Goal: Transaction & Acquisition: Purchase product/service

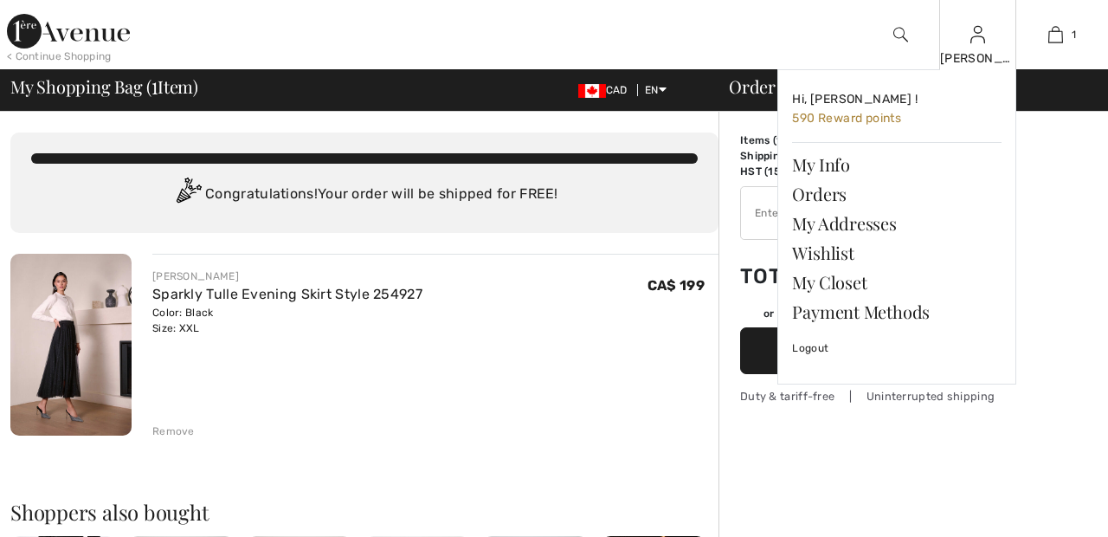
click at [974, 43] on img at bounding box center [977, 34] width 15 height 21
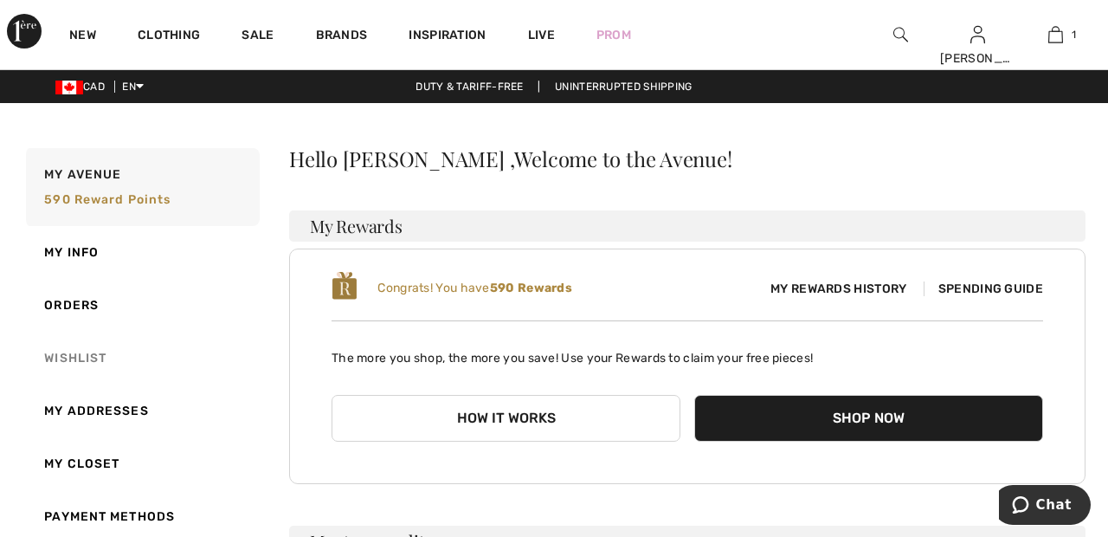
click at [107, 350] on link "Wishlist" at bounding box center [141, 357] width 237 height 53
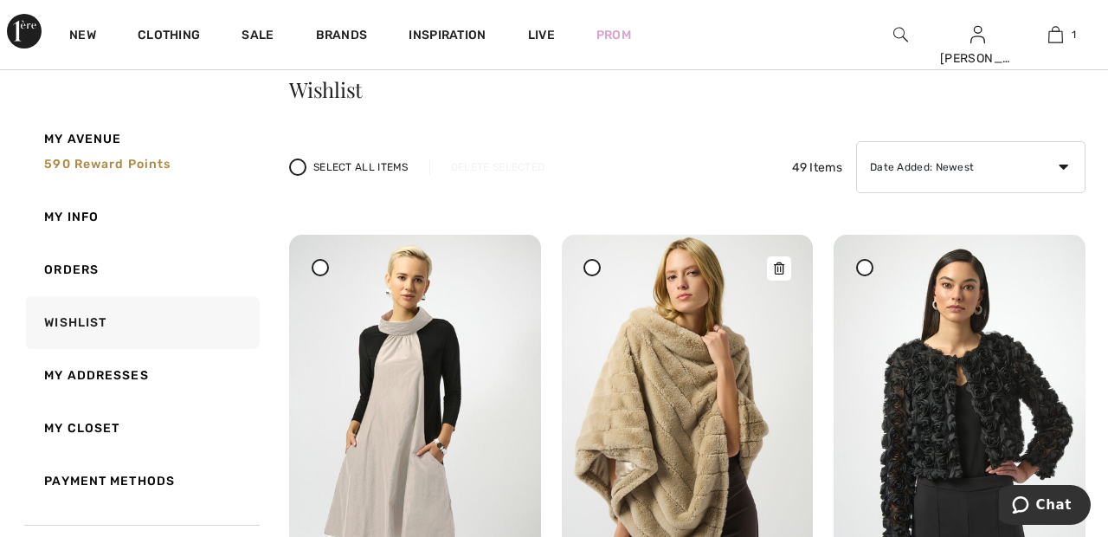
click at [686, 391] on img at bounding box center [688, 423] width 252 height 376
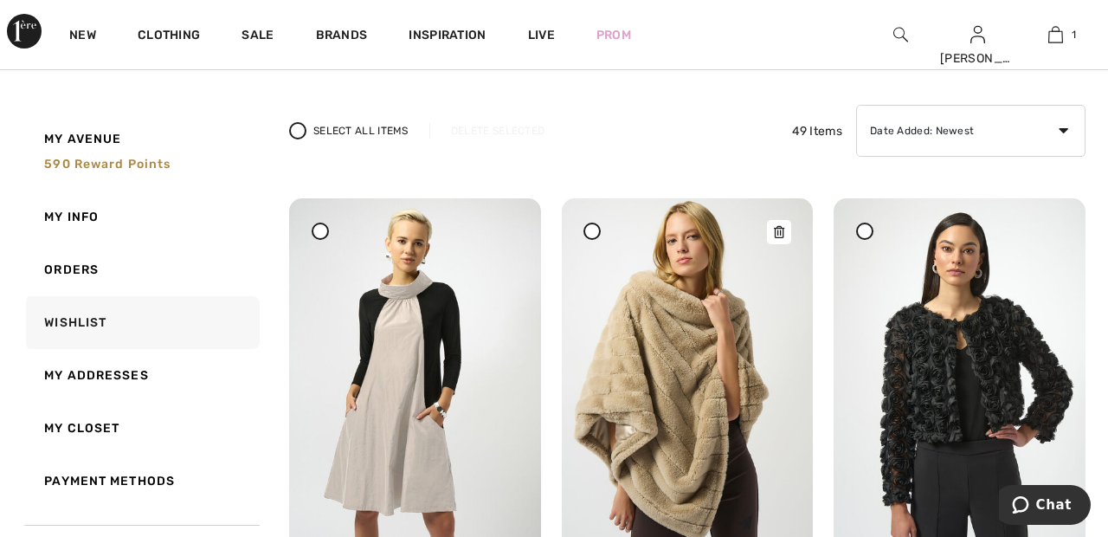
scroll to position [142, 0]
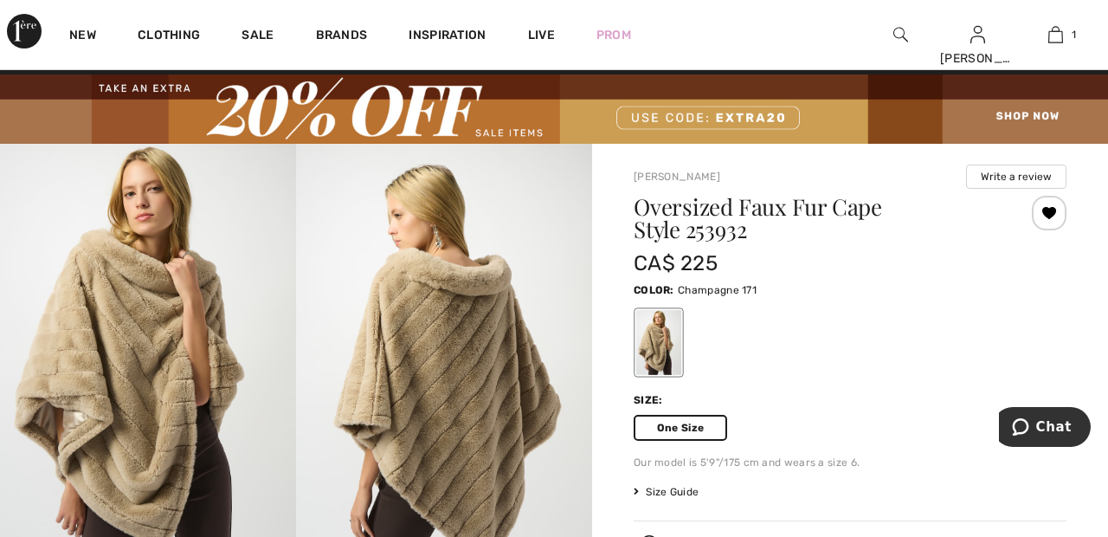
scroll to position [154, 0]
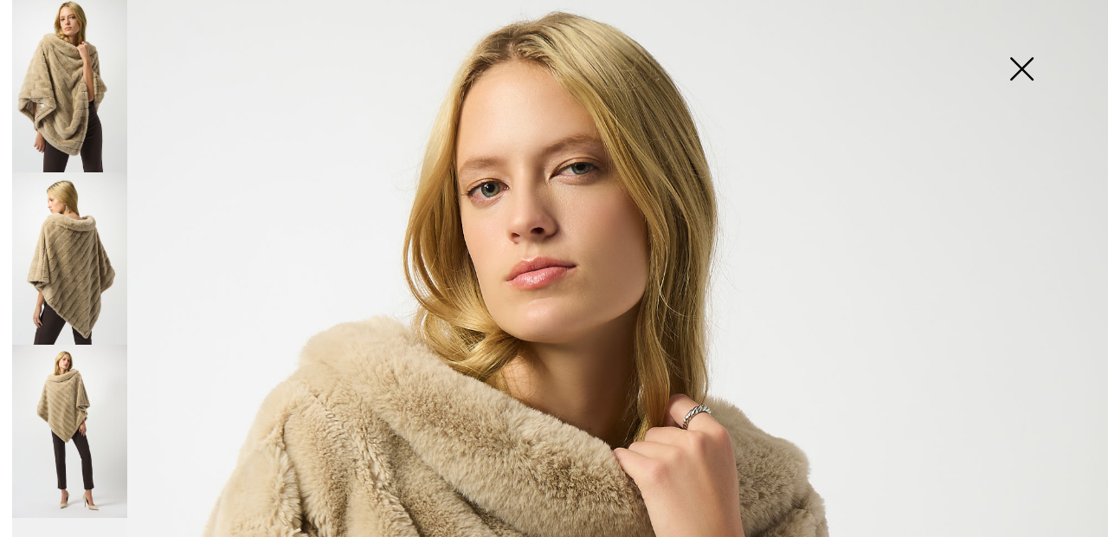
click at [4, 492] on div at bounding box center [3, 268] width 6 height 537
click at [4, 489] on div at bounding box center [3, 268] width 6 height 537
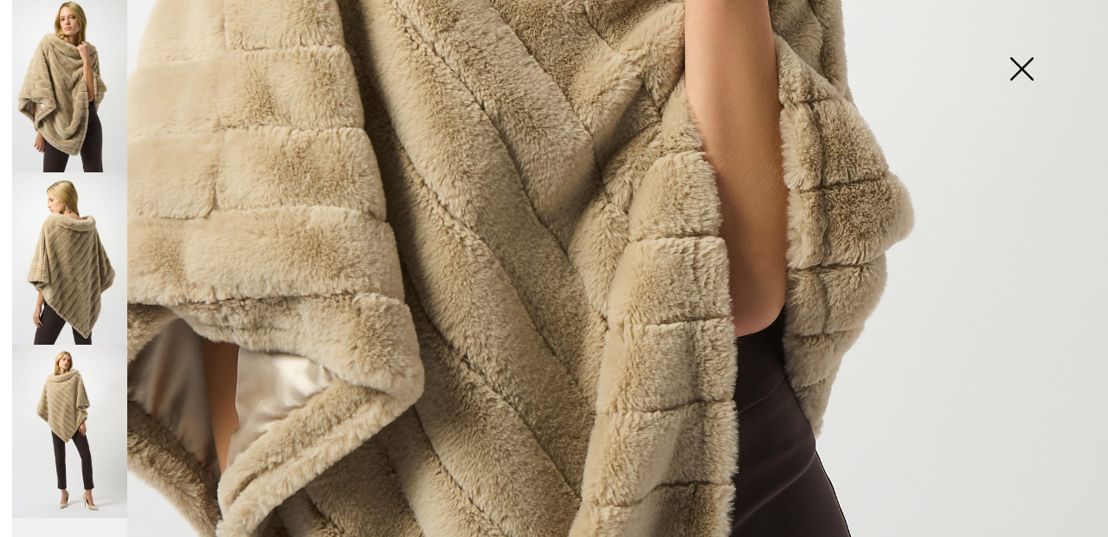
scroll to position [646, 0]
click at [82, 248] on img at bounding box center [69, 258] width 115 height 172
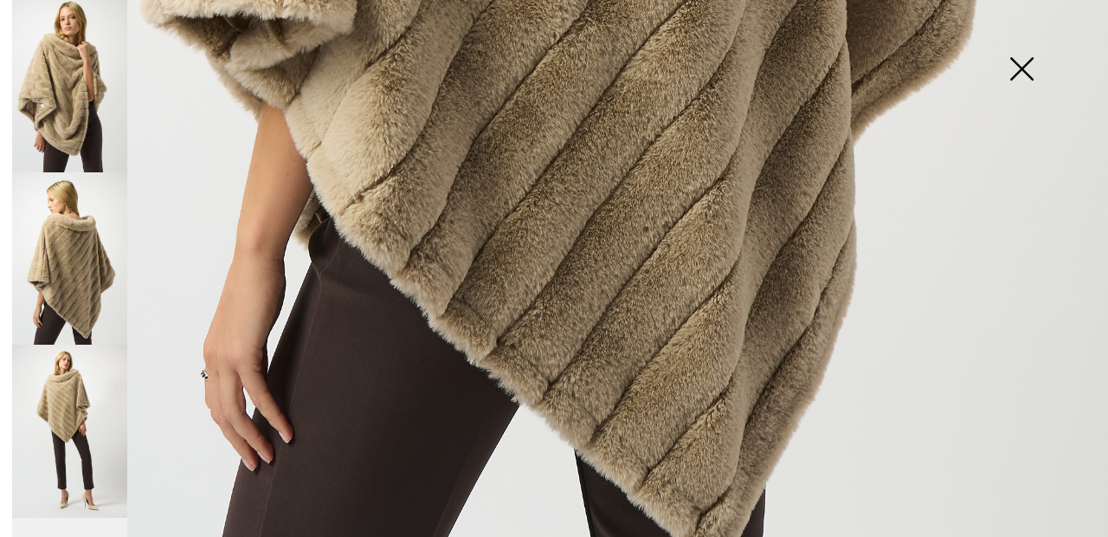
scroll to position [1040, 0]
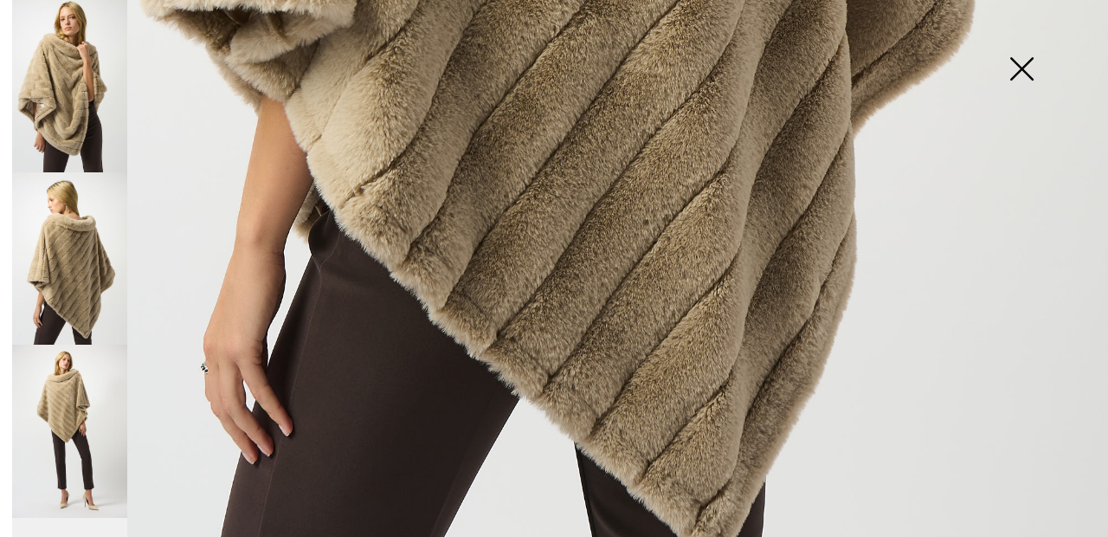
click at [80, 393] on img at bounding box center [69, 430] width 115 height 172
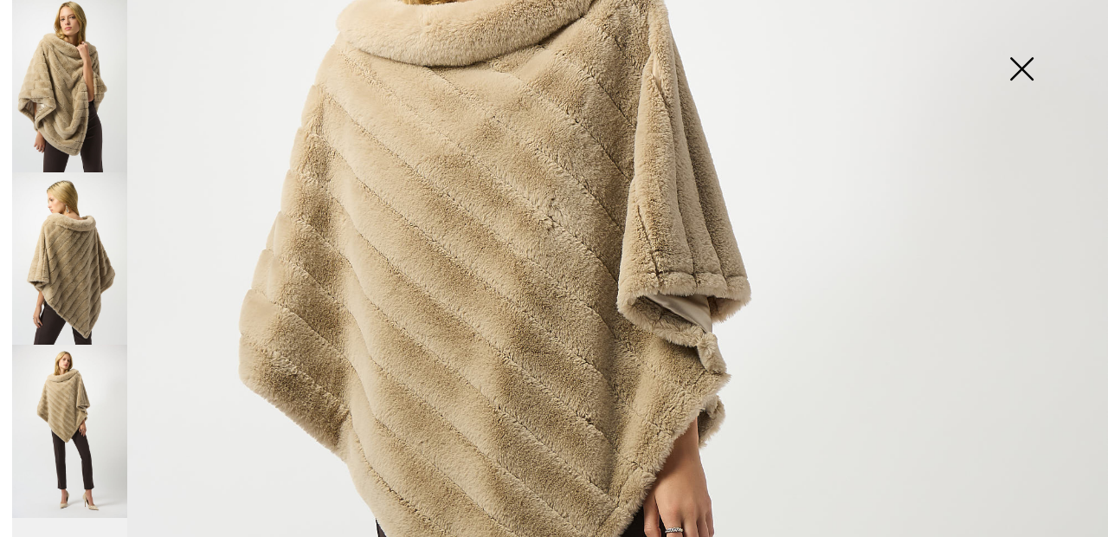
scroll to position [295, 0]
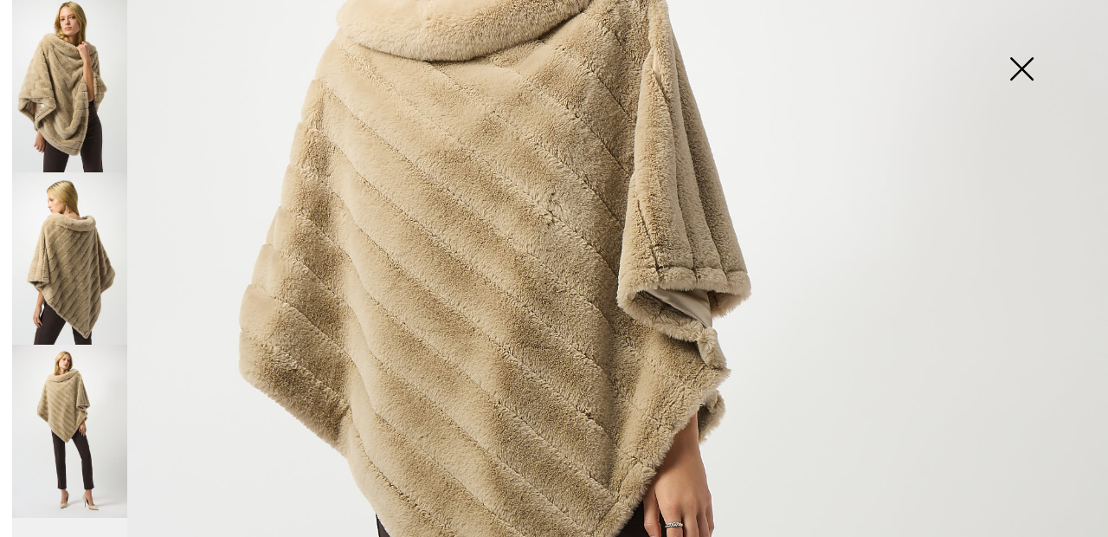
click at [104, 385] on img at bounding box center [69, 430] width 115 height 172
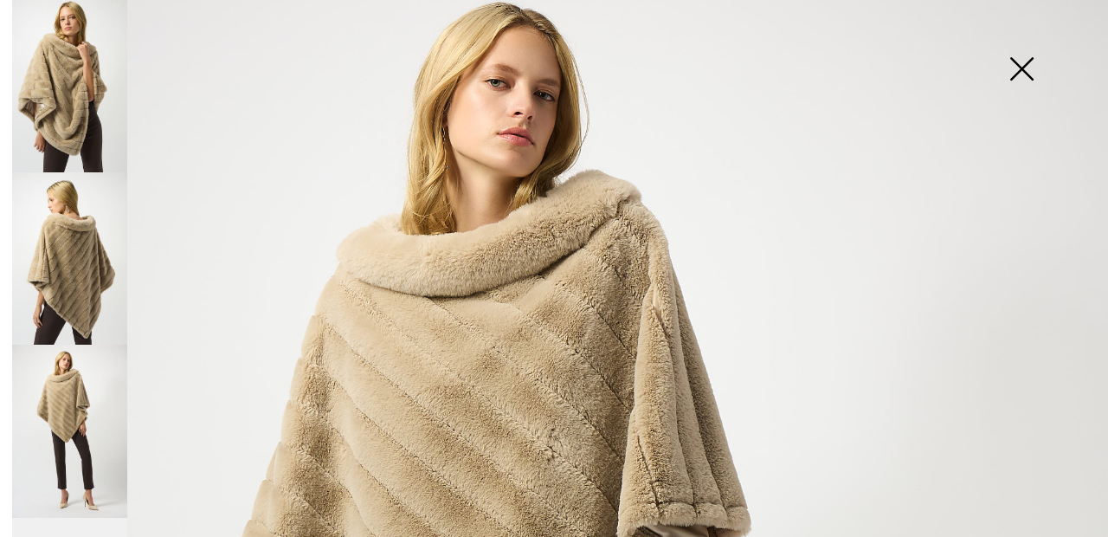
scroll to position [0, 0]
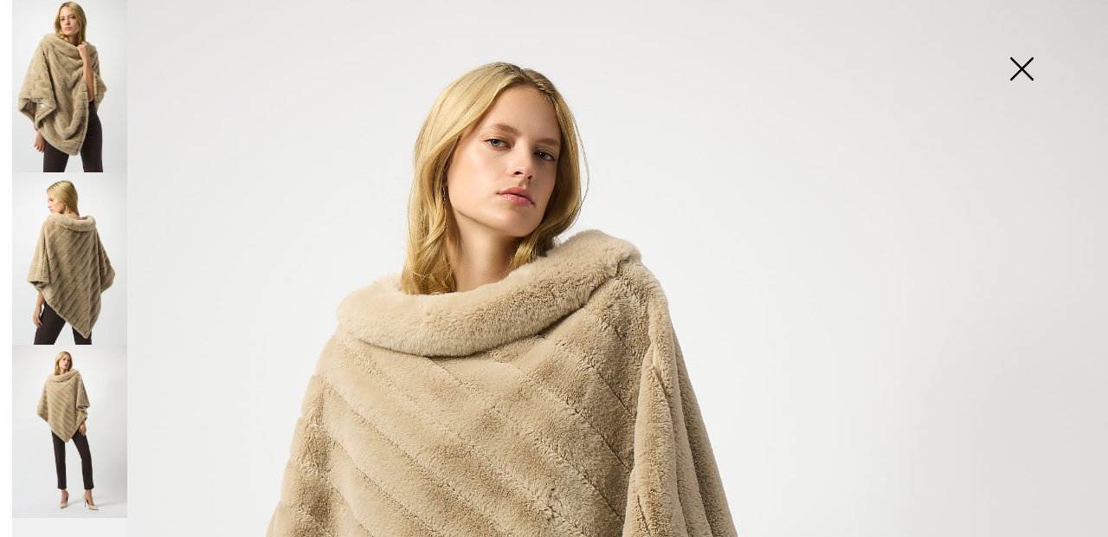
click at [94, 86] on img at bounding box center [69, 86] width 115 height 172
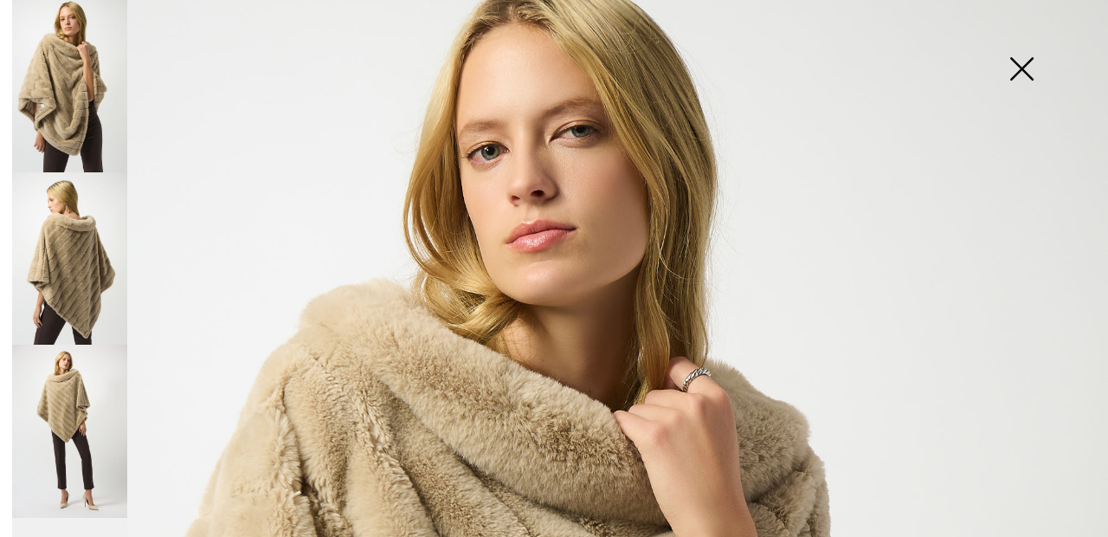
scroll to position [17, 0]
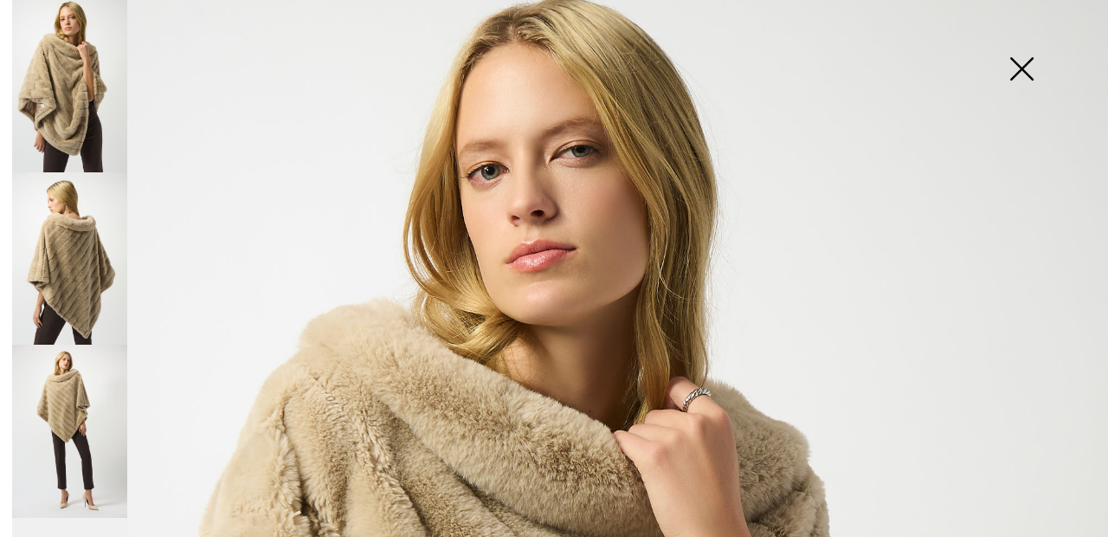
click at [1026, 75] on img at bounding box center [1021, 70] width 87 height 89
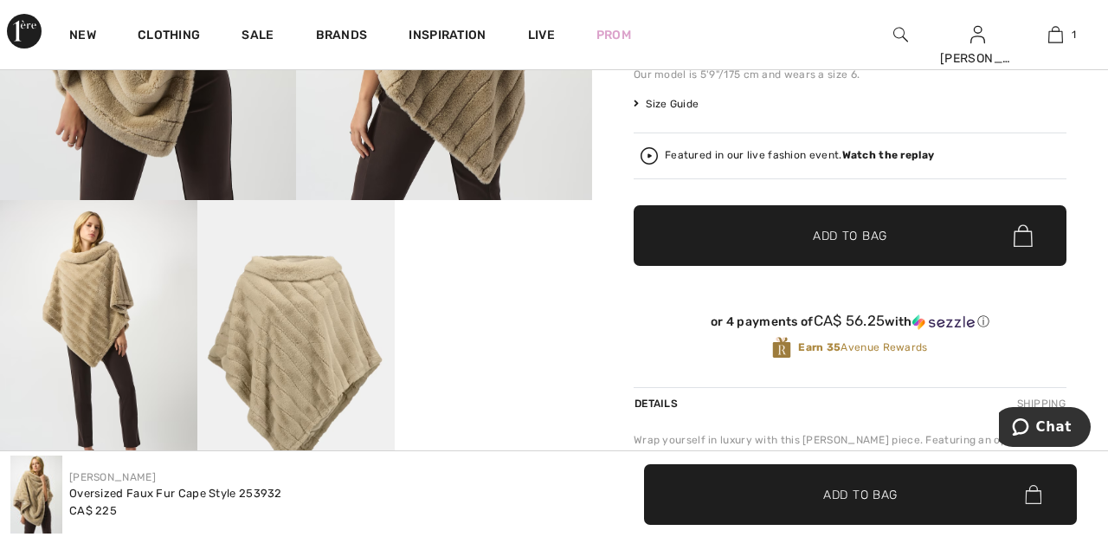
scroll to position [0, 0]
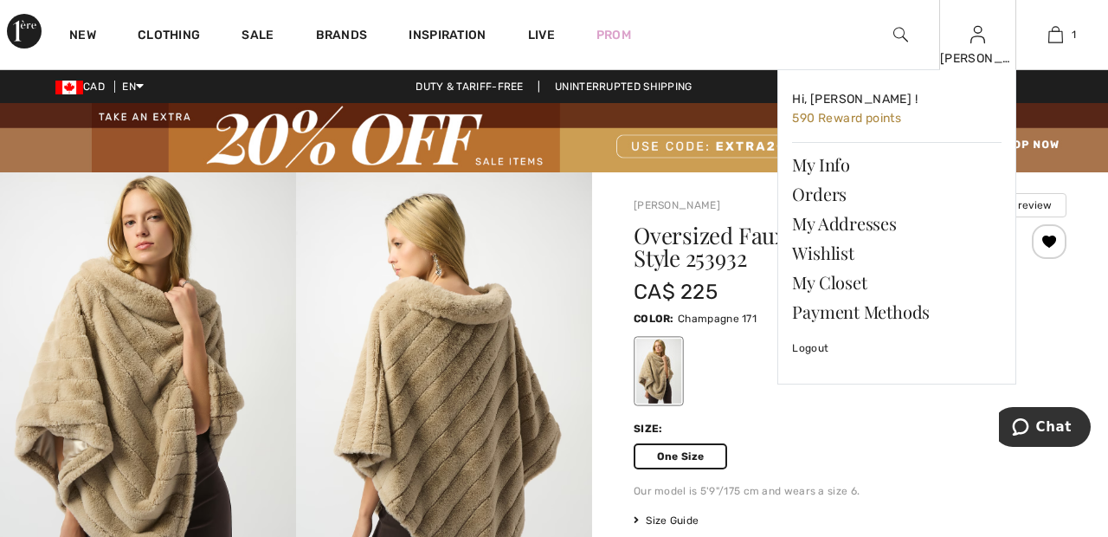
click at [976, 40] on img at bounding box center [977, 34] width 15 height 21
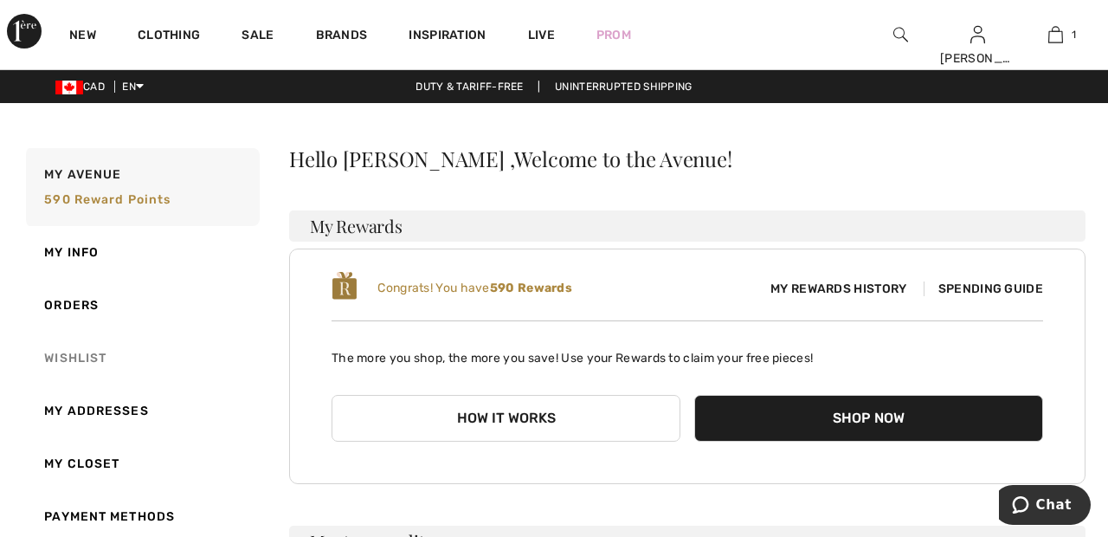
click at [93, 352] on link "Wishlist" at bounding box center [141, 357] width 237 height 53
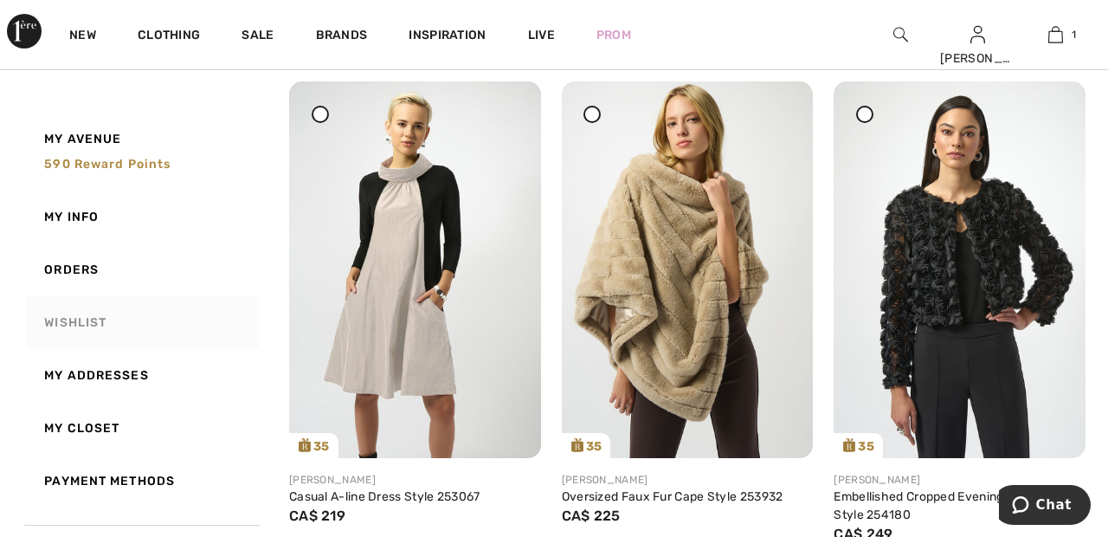
scroll to position [226, 0]
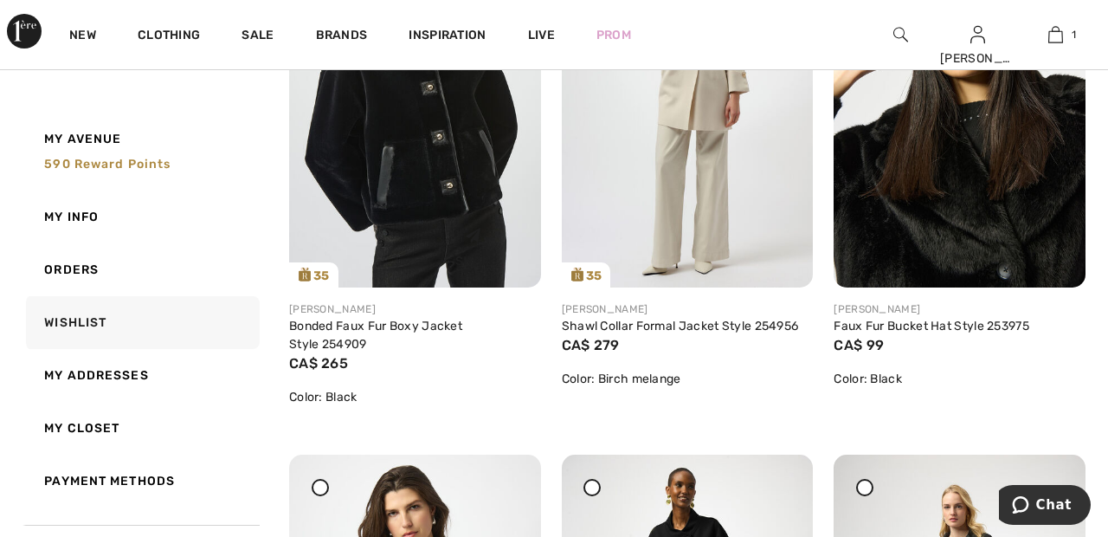
click at [467, 196] on img at bounding box center [415, 99] width 252 height 376
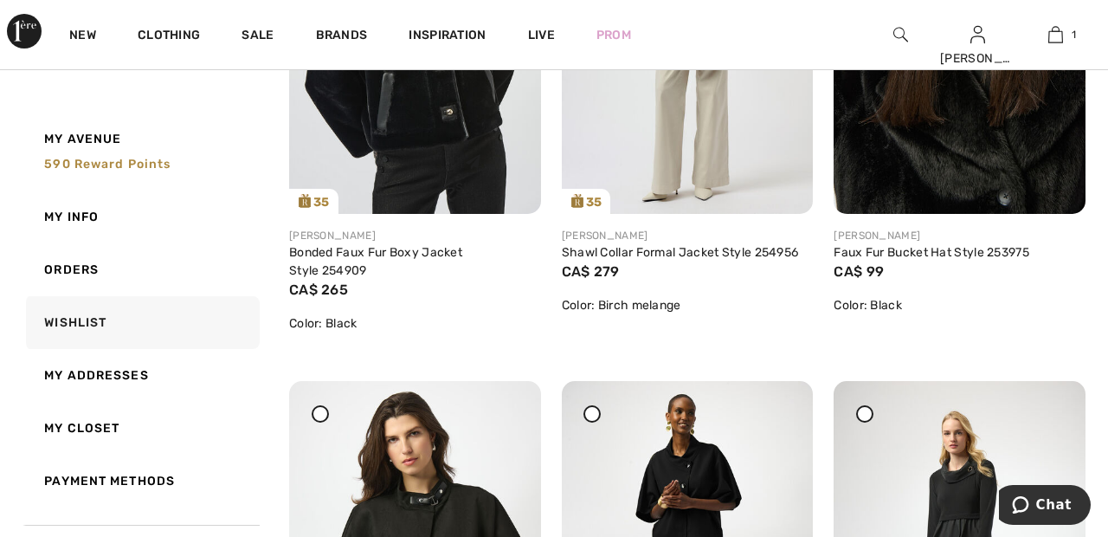
scroll to position [2633, 0]
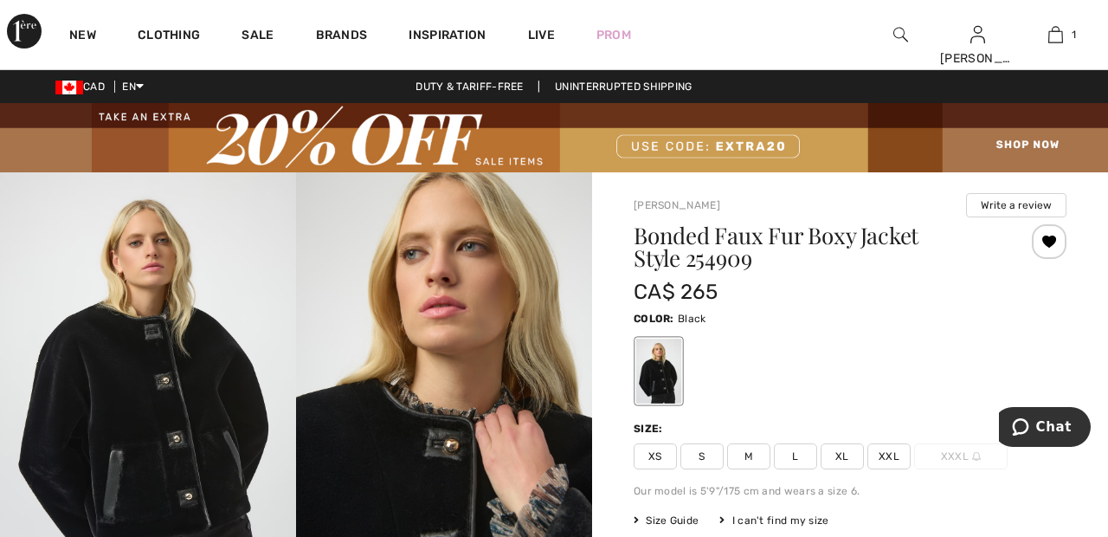
click at [904, 454] on span "XXL" at bounding box center [888, 456] width 43 height 26
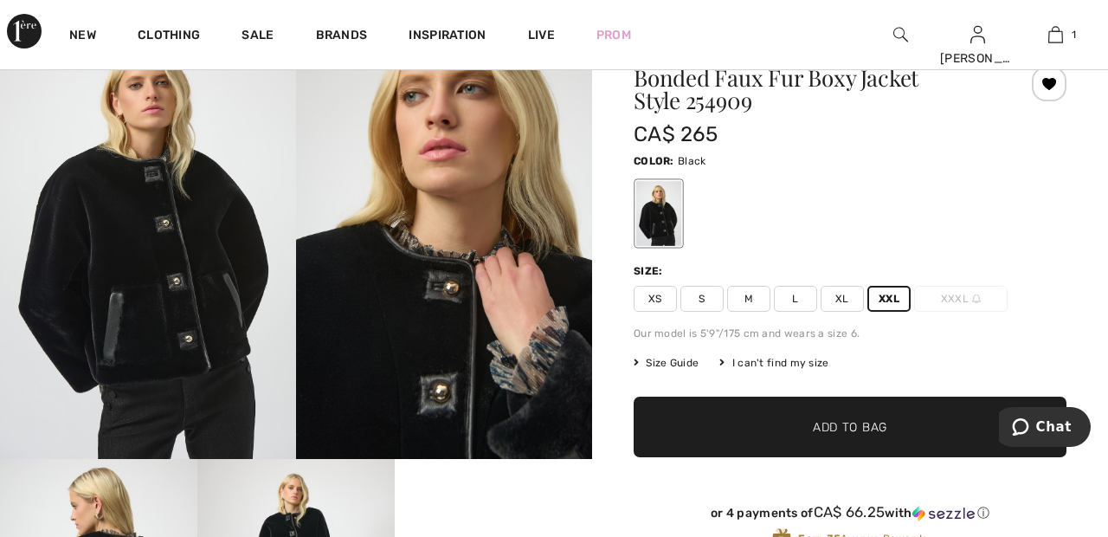
scroll to position [159, 0]
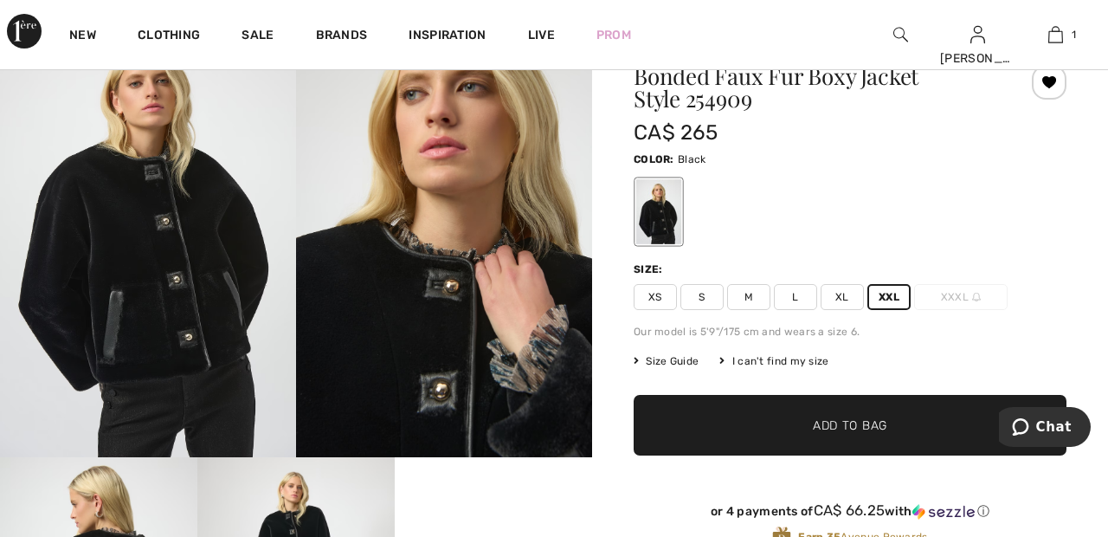
click at [910, 429] on span "✔ Added to Bag Add to Bag" at bounding box center [849, 425] width 433 height 61
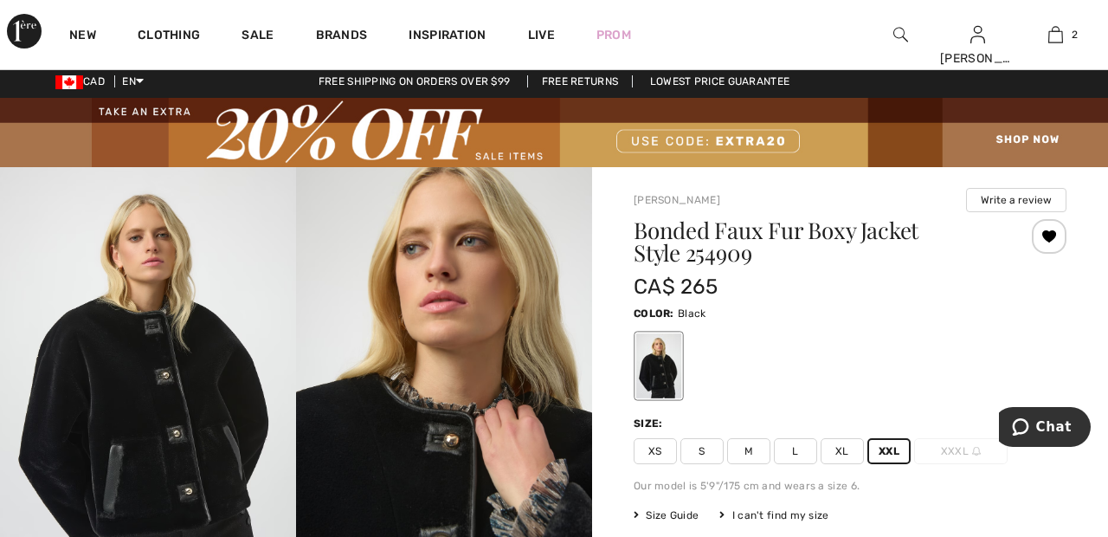
scroll to position [0, 0]
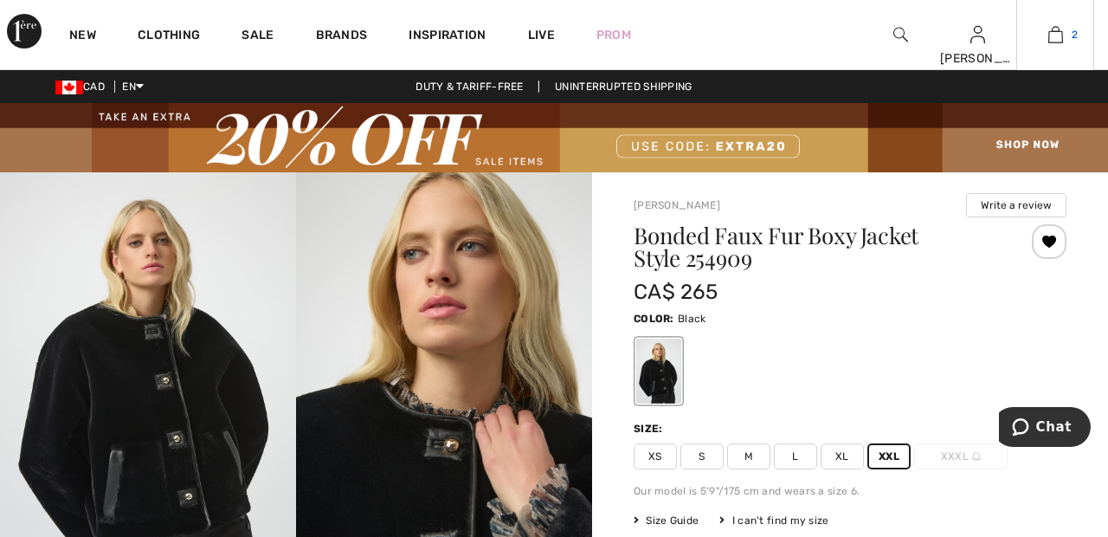
click at [1061, 40] on img at bounding box center [1055, 34] width 15 height 21
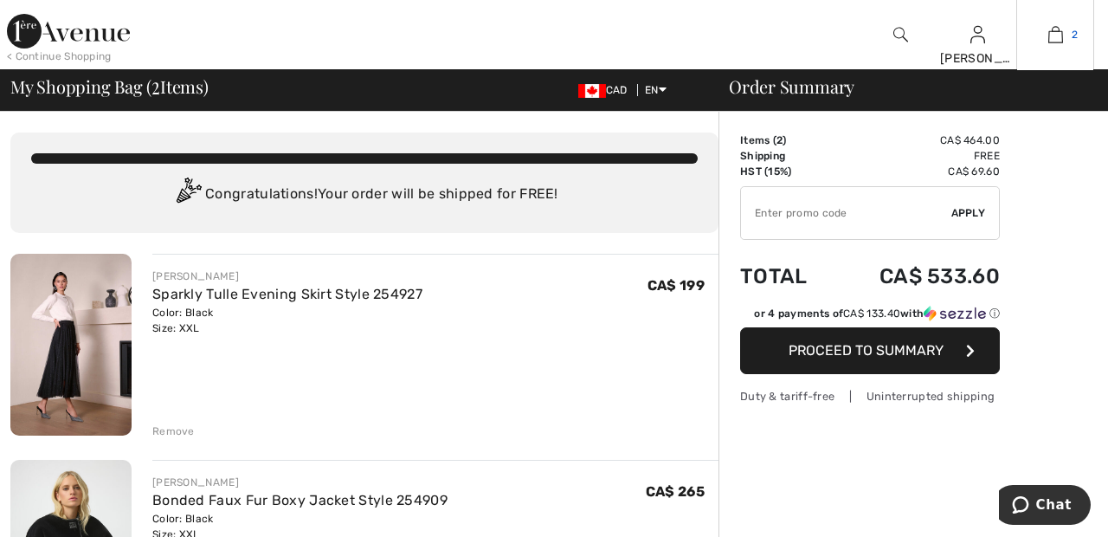
click at [1060, 44] on img at bounding box center [1055, 34] width 15 height 21
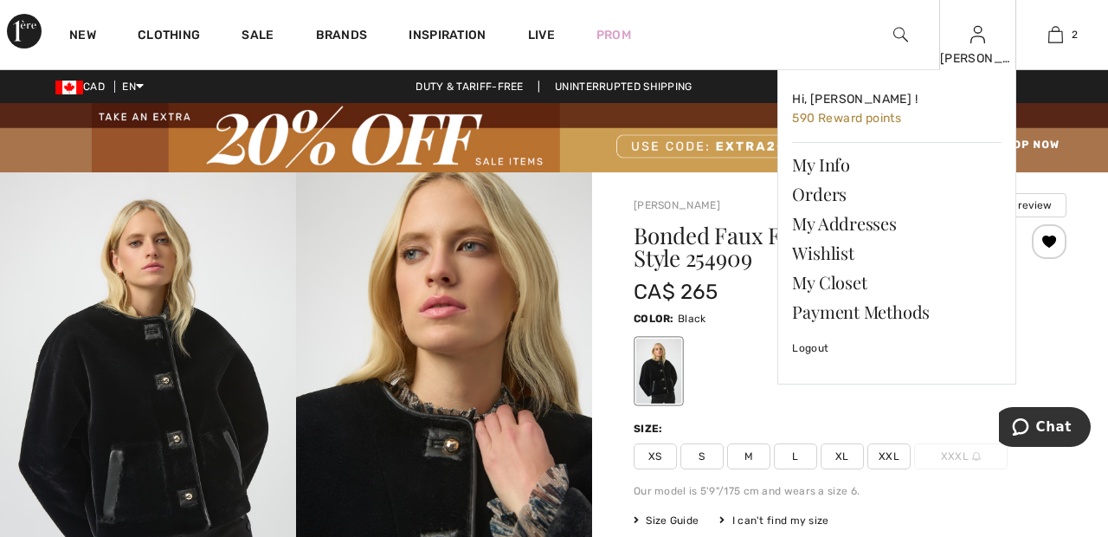
click at [976, 42] on img at bounding box center [977, 34] width 15 height 21
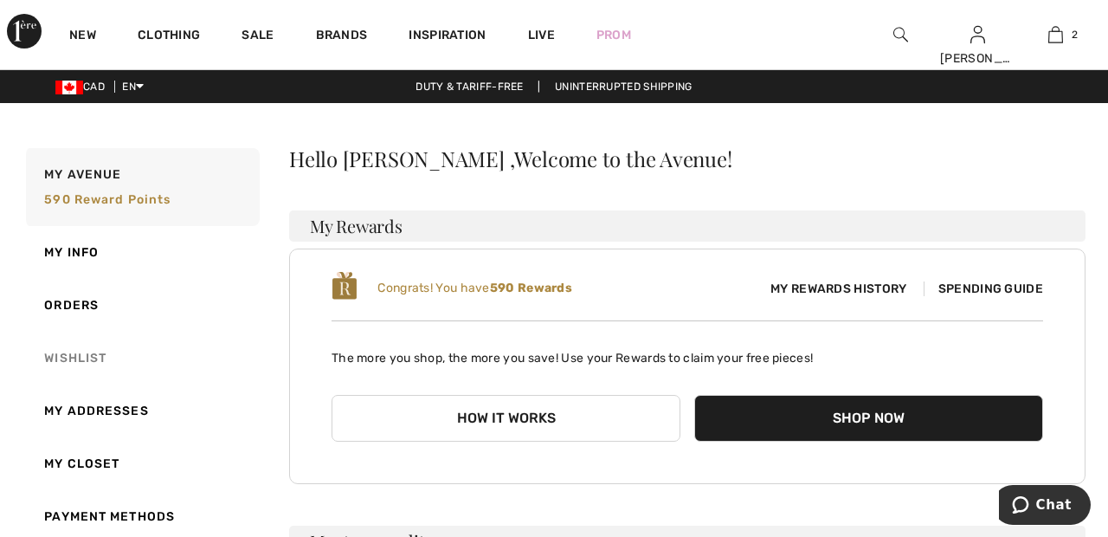
click at [91, 347] on link "Wishlist" at bounding box center [141, 357] width 237 height 53
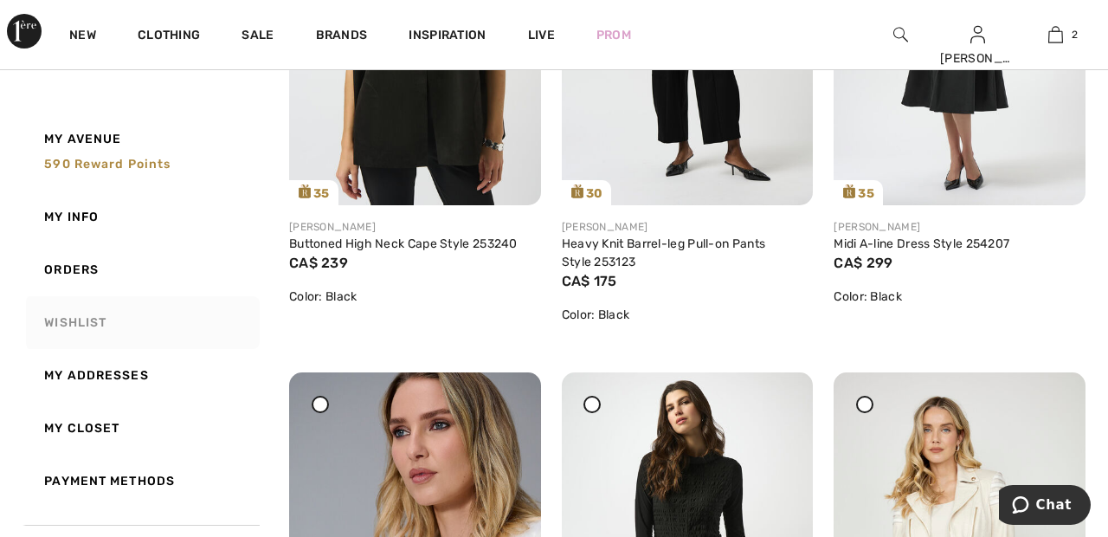
scroll to position [3167, 0]
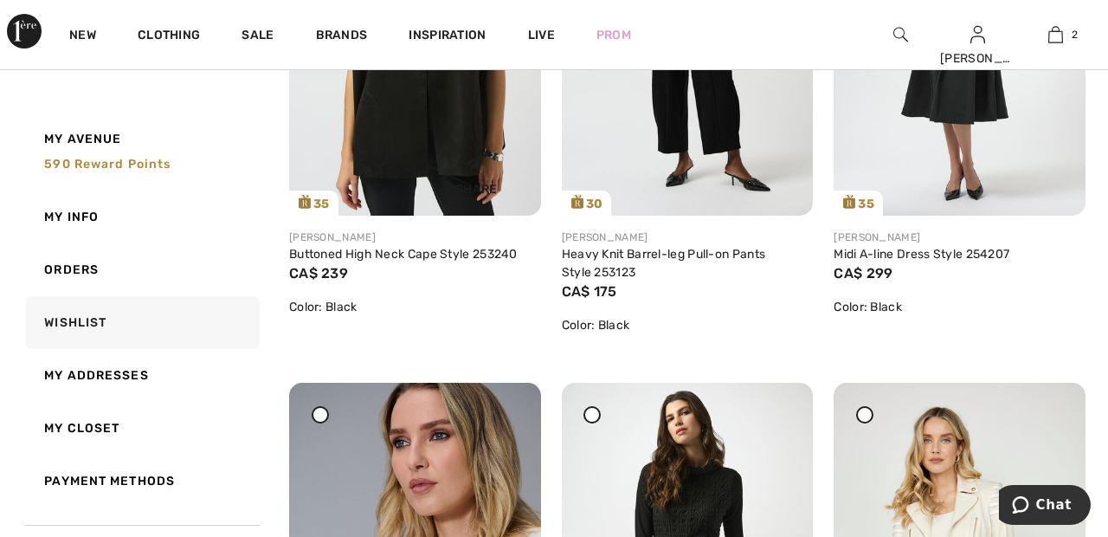
click at [445, 132] on img at bounding box center [415, 26] width 252 height 376
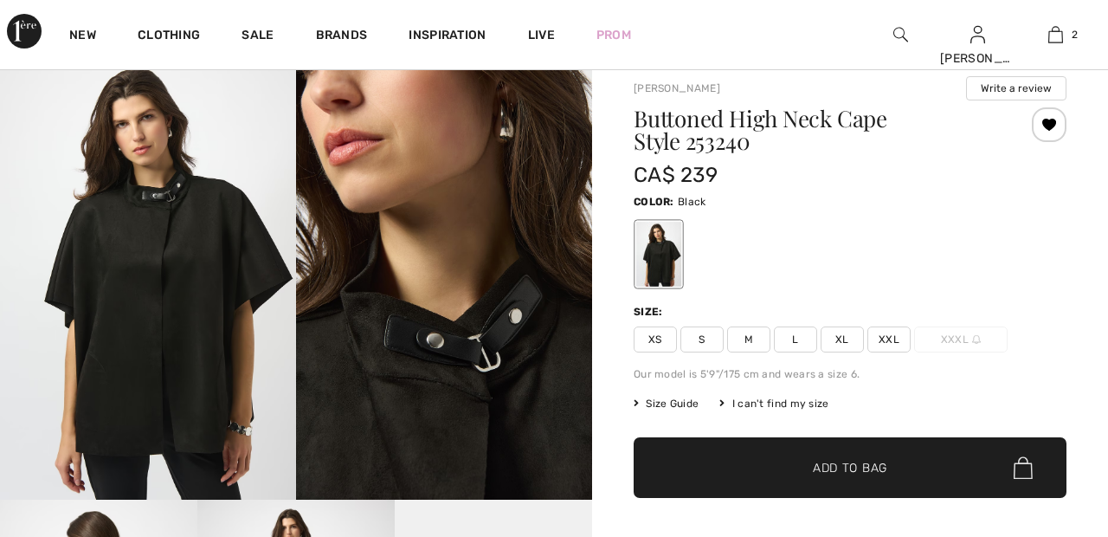
click at [901, 331] on span "XXL" at bounding box center [888, 339] width 43 height 26
click at [928, 460] on span "✔ Added to Bag Add to Bag" at bounding box center [849, 467] width 433 height 61
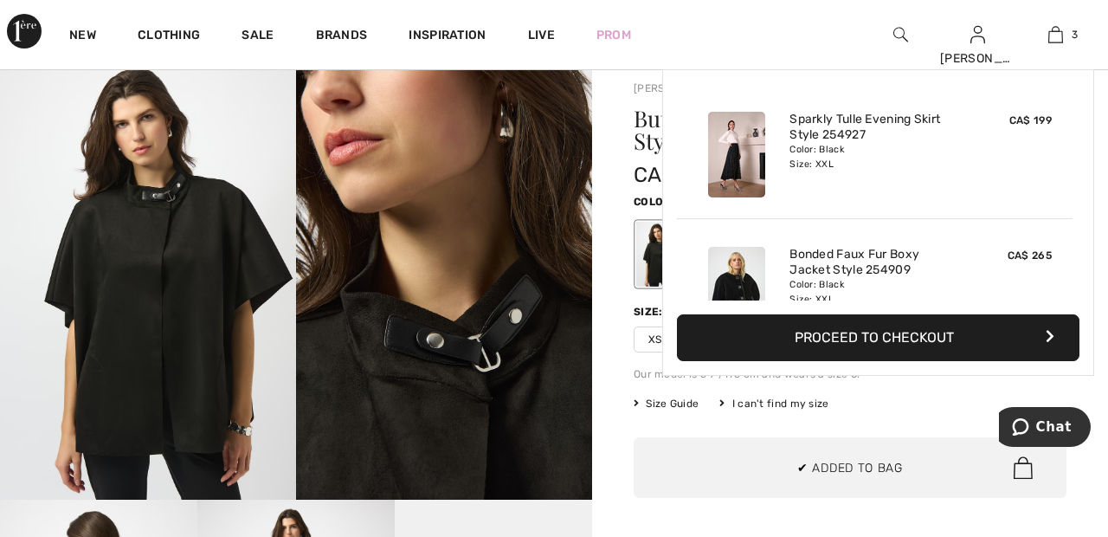
scroll to position [189, 0]
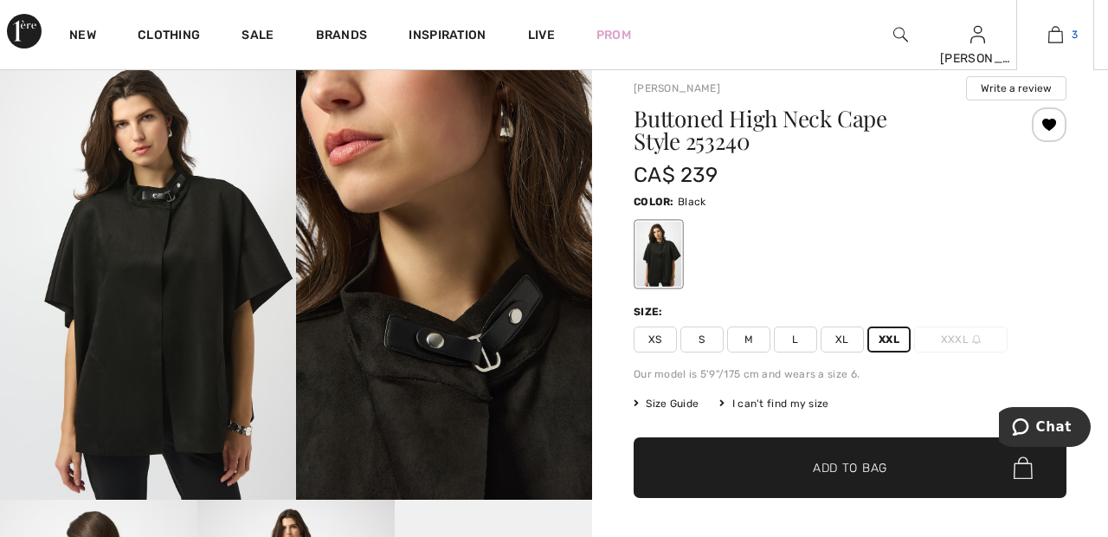
click at [1062, 29] on img at bounding box center [1055, 34] width 15 height 21
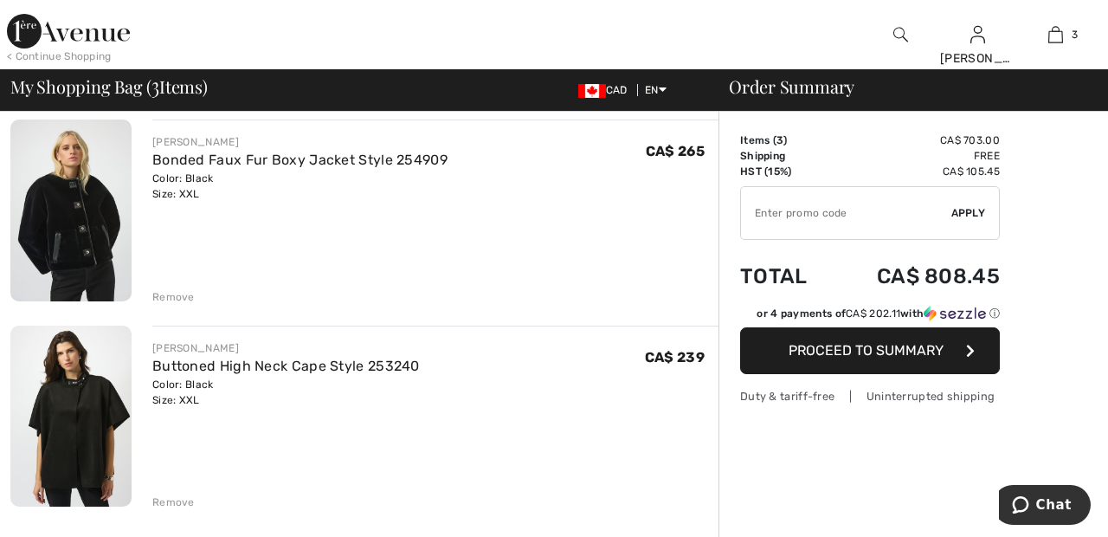
scroll to position [341, 0]
click at [177, 282] on div "JOSEPH RIBKOFF Bonded Faux Fur Boxy Jacket Style 254909 Color: Black Size: XXL …" at bounding box center [435, 211] width 566 height 185
click at [181, 293] on div "Remove" at bounding box center [173, 296] width 42 height 16
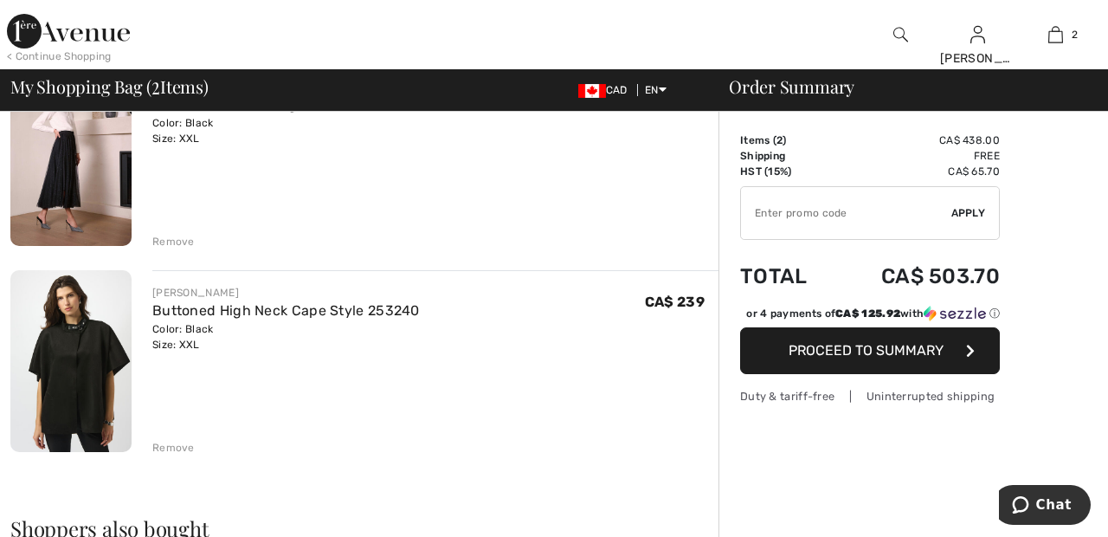
scroll to position [206, 0]
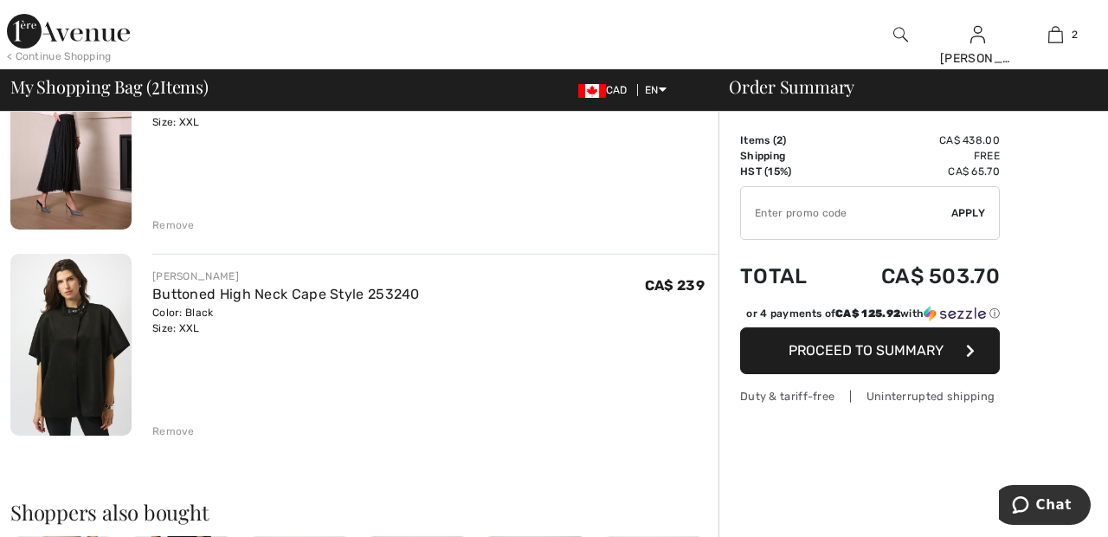
click at [169, 423] on div "Remove" at bounding box center [173, 431] width 42 height 16
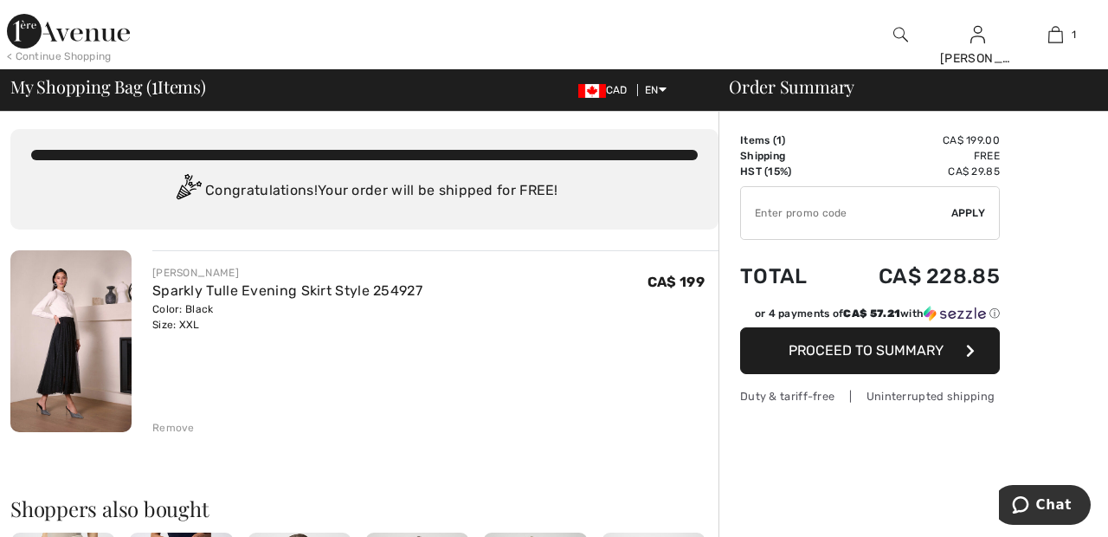
scroll to position [0, 0]
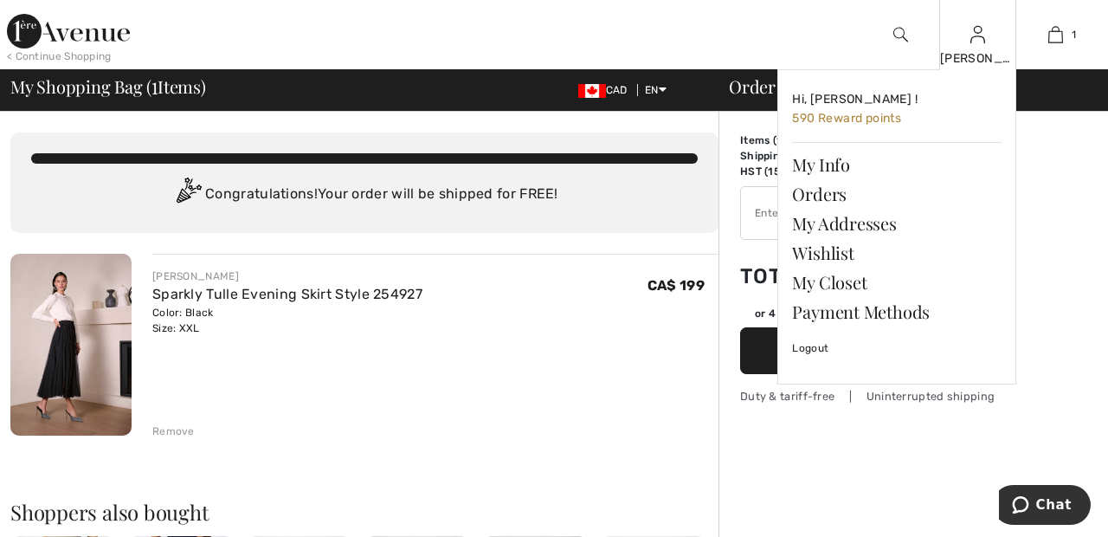
click at [978, 42] on img at bounding box center [977, 34] width 15 height 21
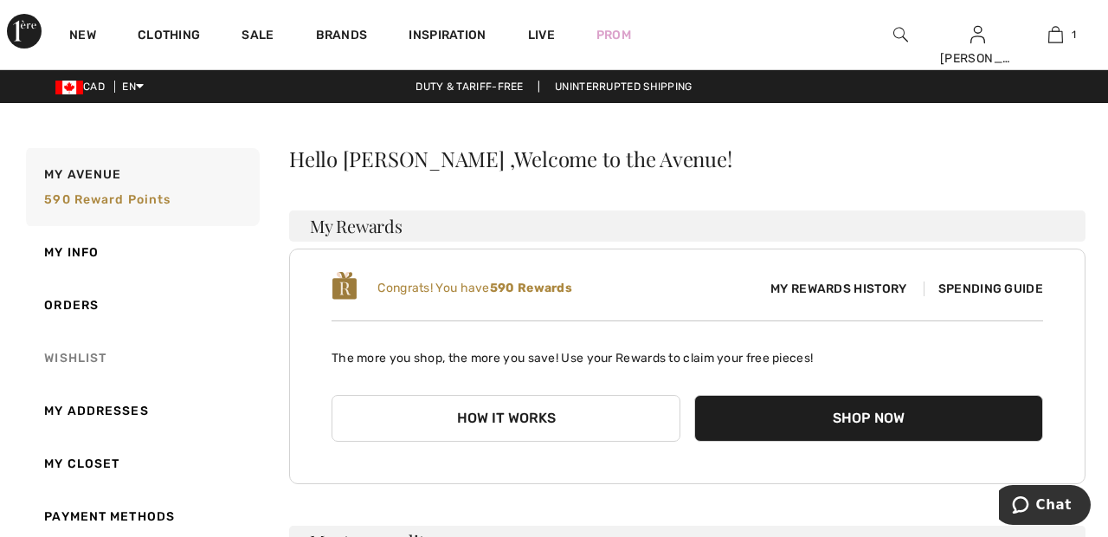
click at [89, 356] on link "Wishlist" at bounding box center [141, 357] width 237 height 53
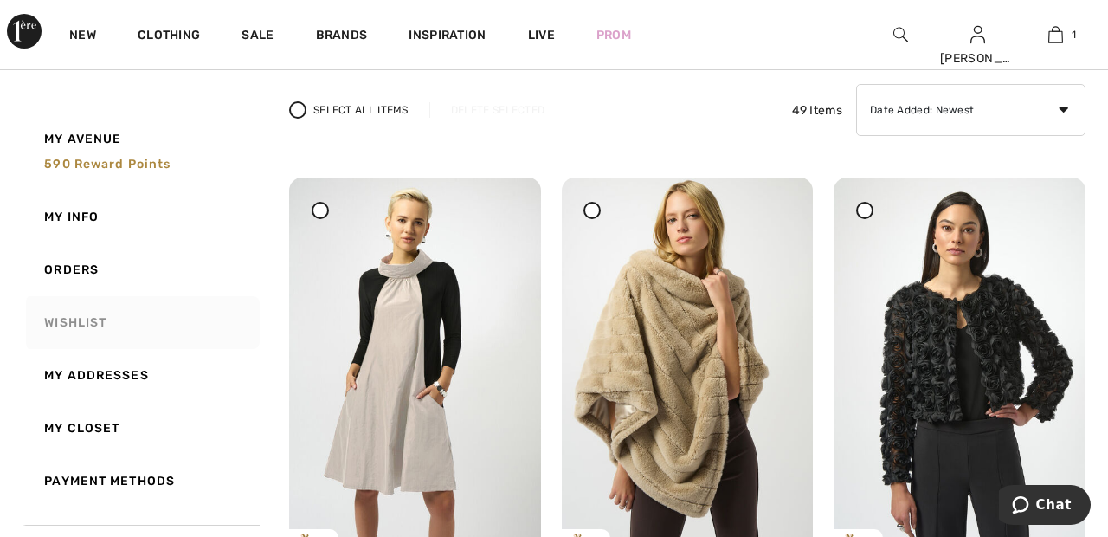
scroll to position [125, 0]
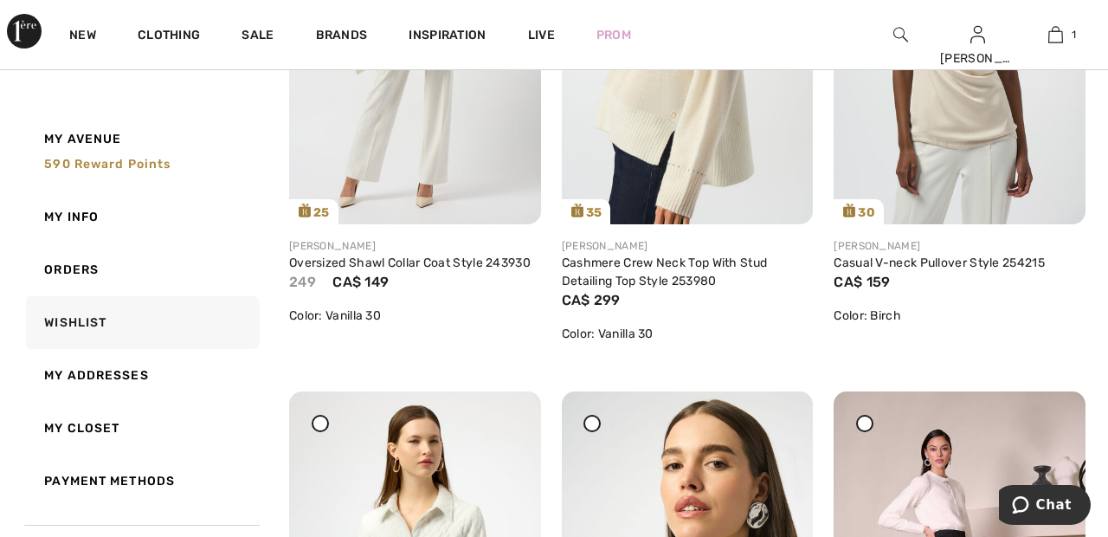
scroll to position [1009, 0]
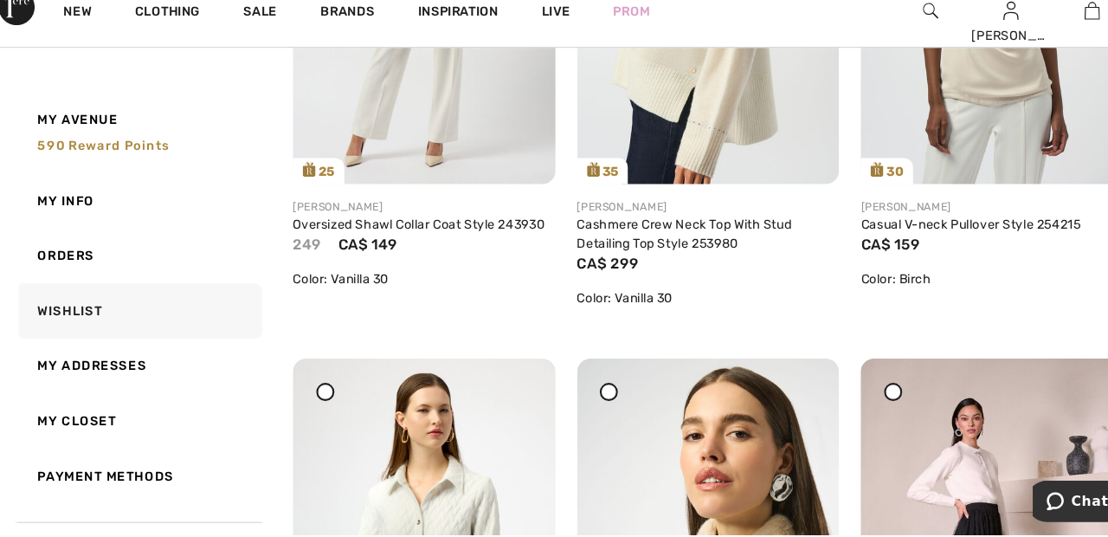
click at [23, 466] on link "Payment Methods" at bounding box center [141, 480] width 237 height 53
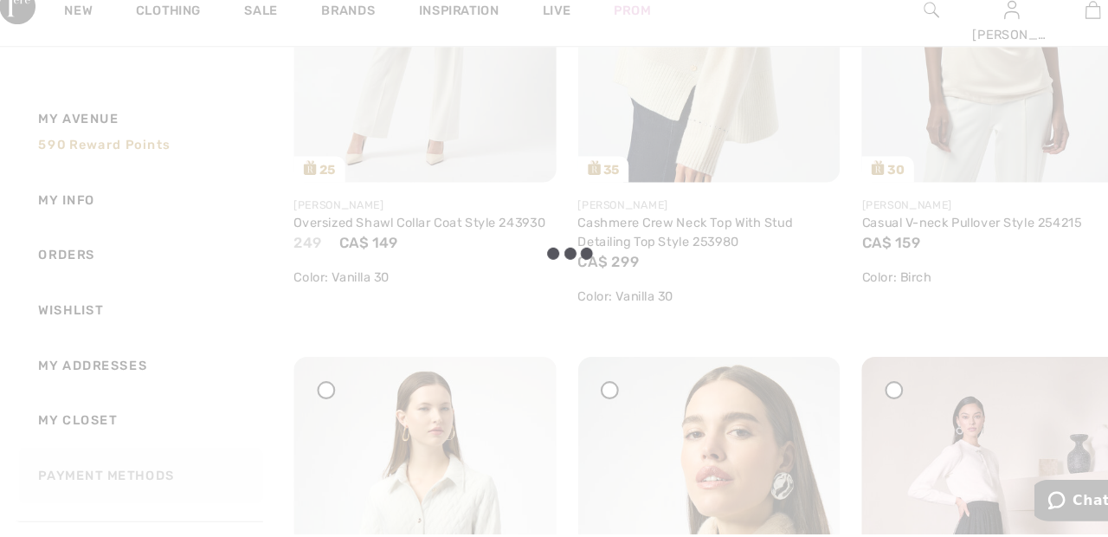
scroll to position [116, 0]
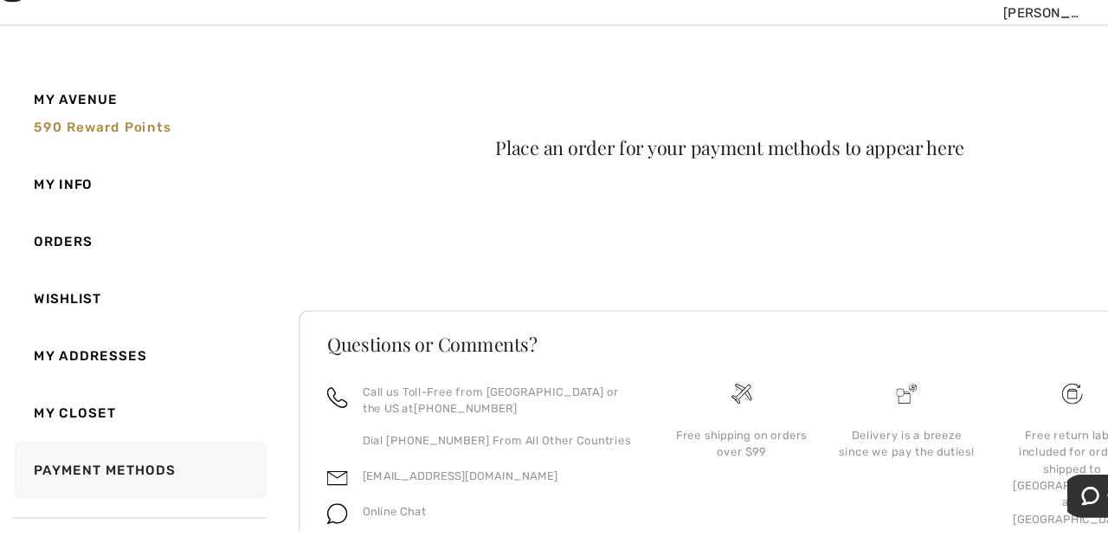
click at [23, 471] on link "Payment Methods" at bounding box center [141, 480] width 237 height 53
click at [0, 0] on div at bounding box center [0, 0] width 0 height 0
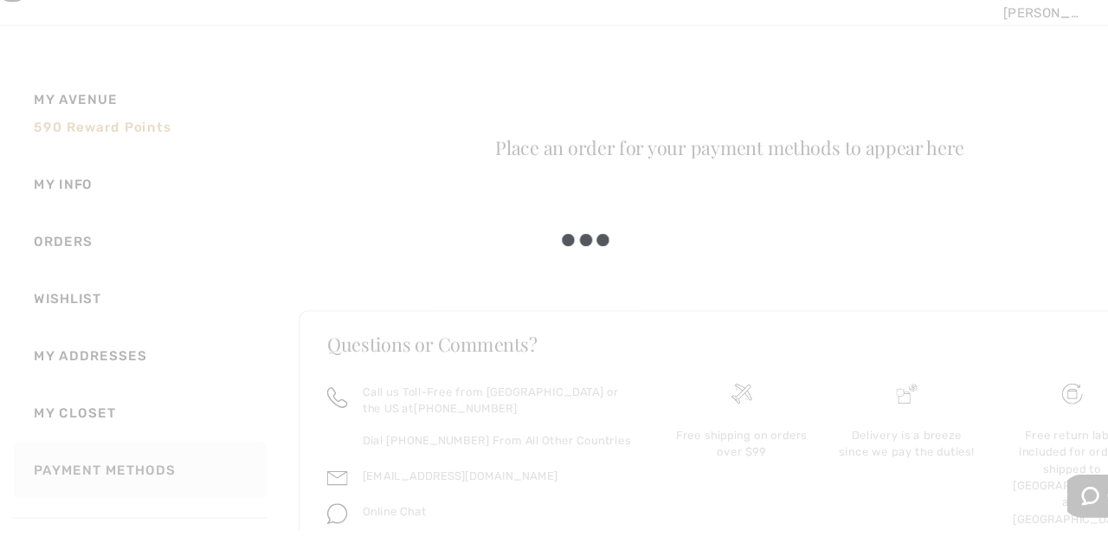
click at [16, 473] on div at bounding box center [554, 268] width 1108 height 537
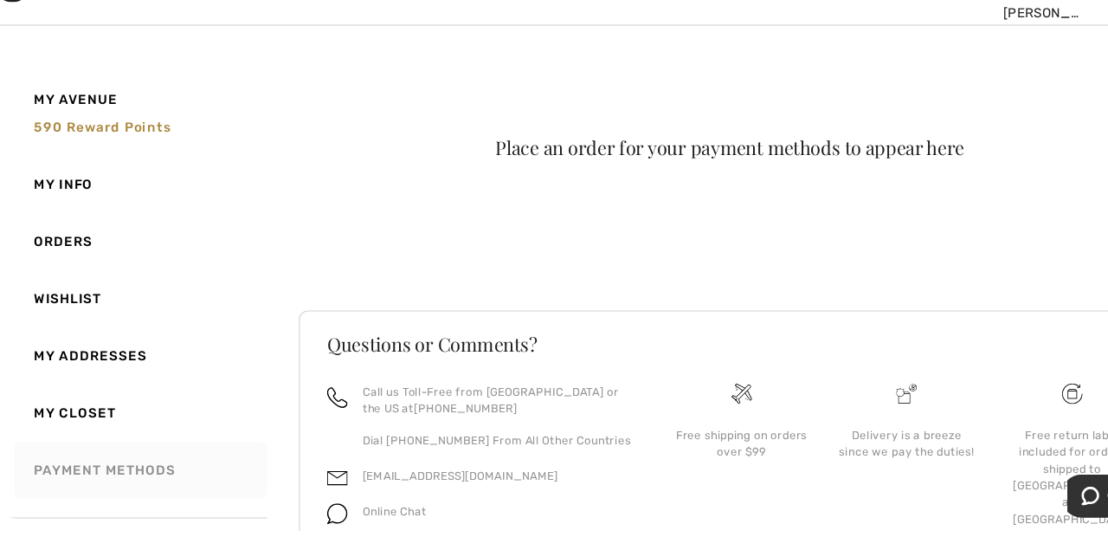
click at [24, 473] on link "Payment Methods" at bounding box center [141, 480] width 237 height 53
click at [0, 0] on div at bounding box center [0, 0] width 0 height 0
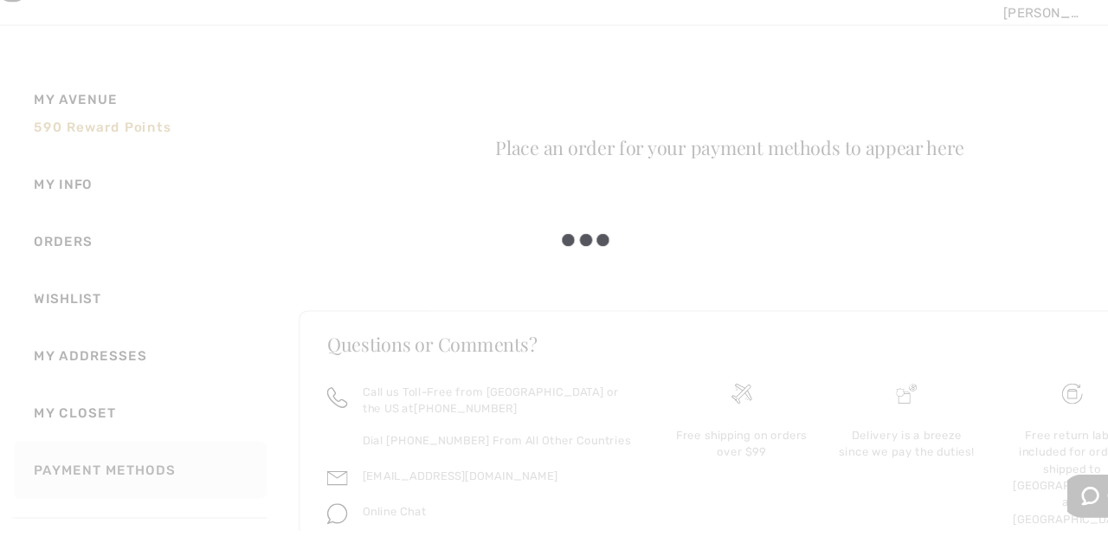
click at [16, 473] on div at bounding box center [554, 268] width 1108 height 537
click at [16, 473] on div "What do you want? Use the same color and size ? Use the same or Change color or…" at bounding box center [554, 325] width 1108 height 592
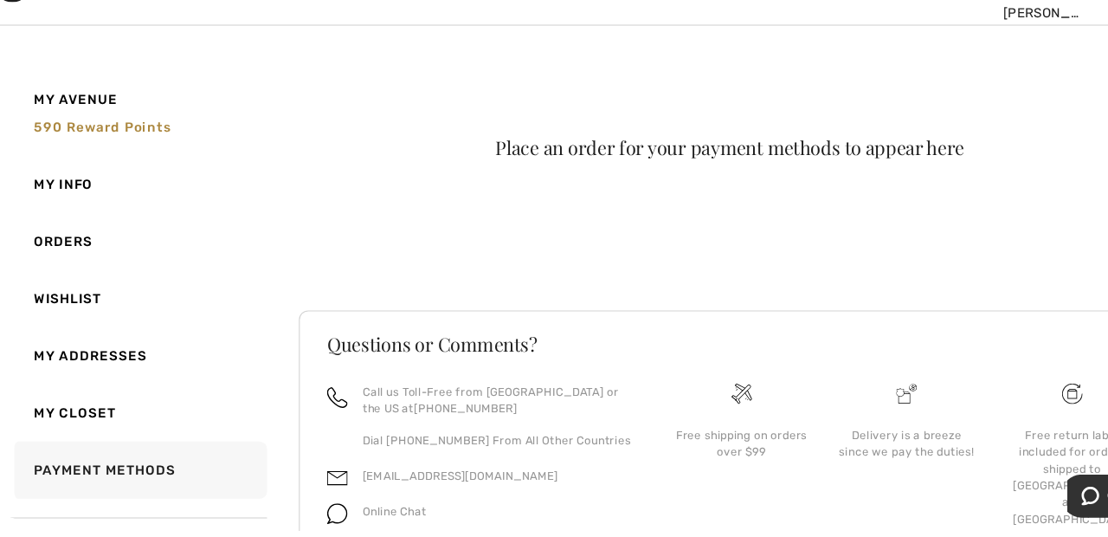
click at [13, 471] on div "What do you want? Use the same color and size ? Use the same or Change color or…" at bounding box center [554, 325] width 1108 height 592
click at [13, 470] on div "What do you want? Use the same color and size ? Use the same or Change color or…" at bounding box center [554, 325] width 1108 height 592
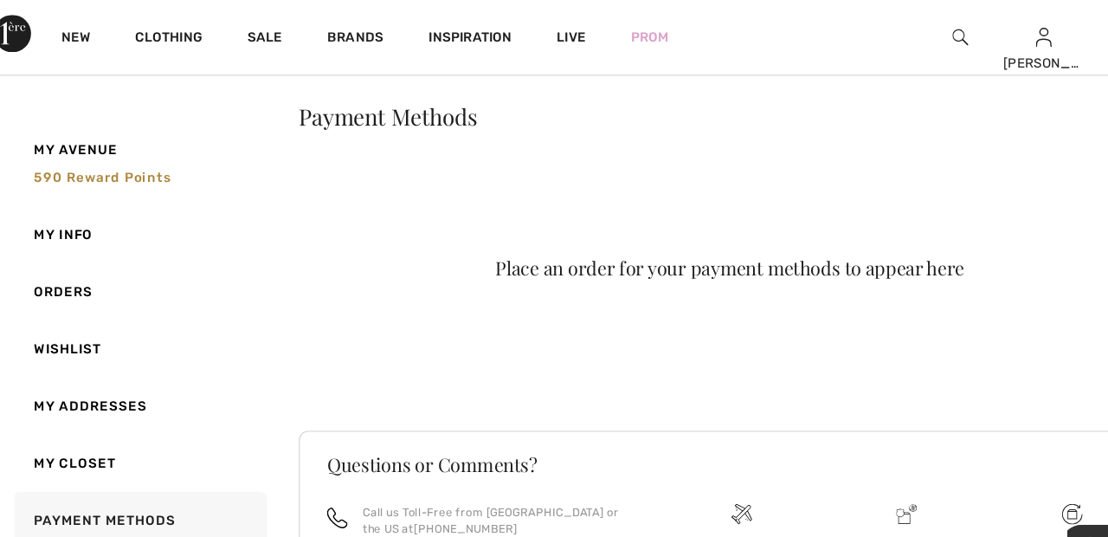
scroll to position [0, 0]
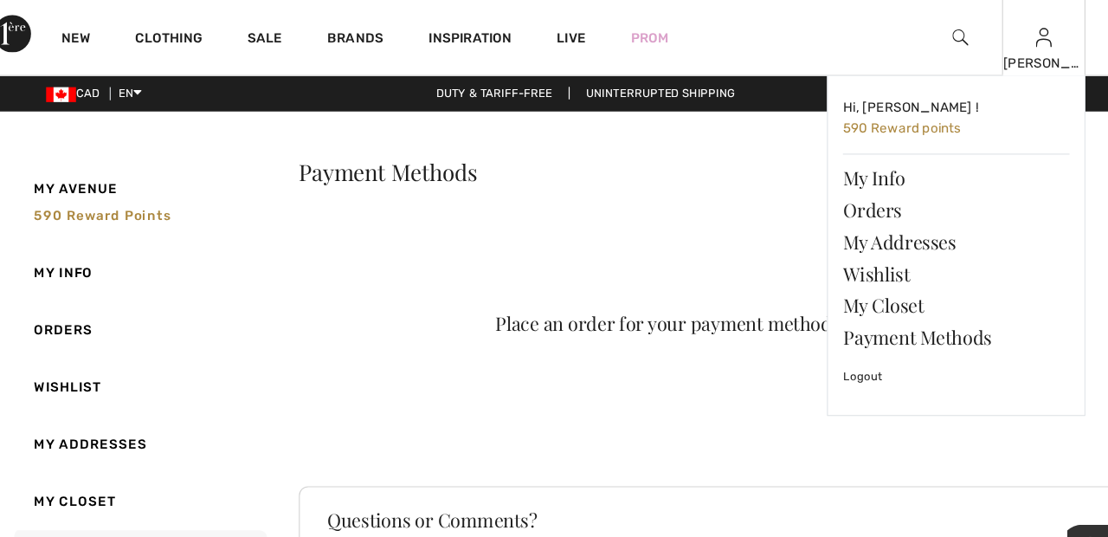
click at [981, 39] on img at bounding box center [977, 34] width 15 height 21
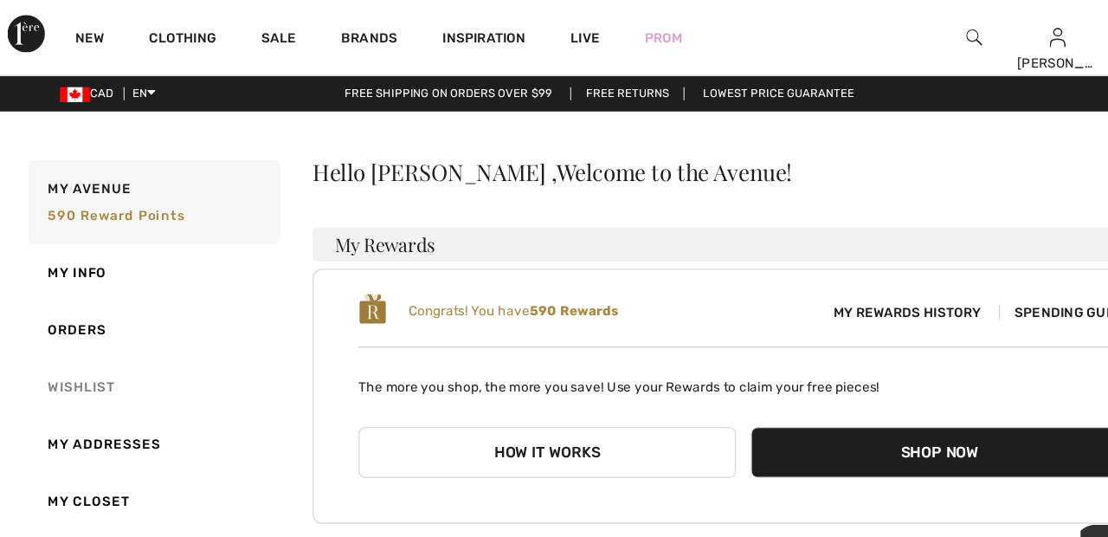
click at [87, 356] on link "Wishlist" at bounding box center [141, 357] width 237 height 53
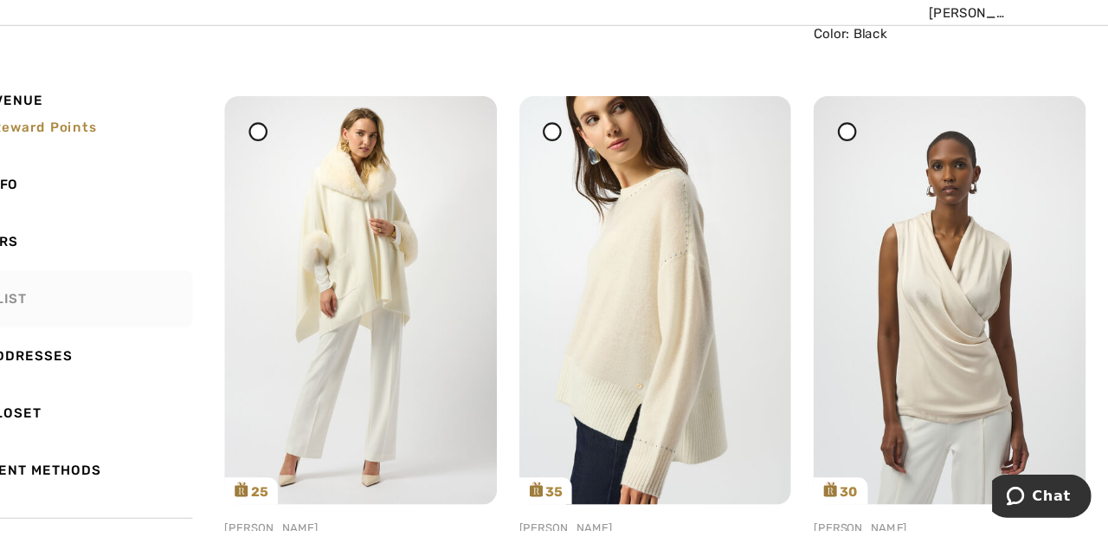
scroll to position [717, 0]
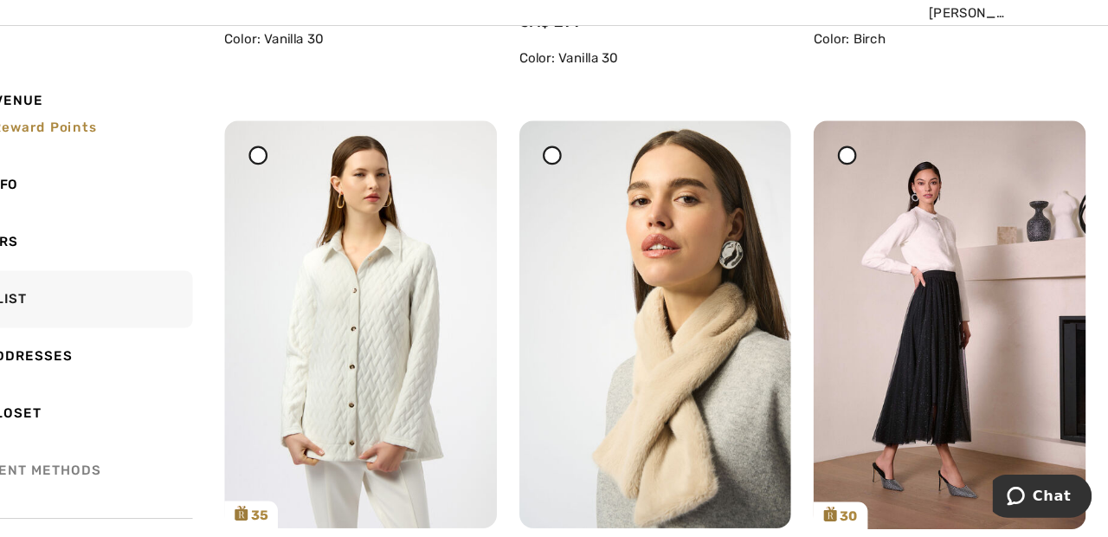
click at [85, 473] on link "Payment Methods" at bounding box center [141, 480] width 237 height 53
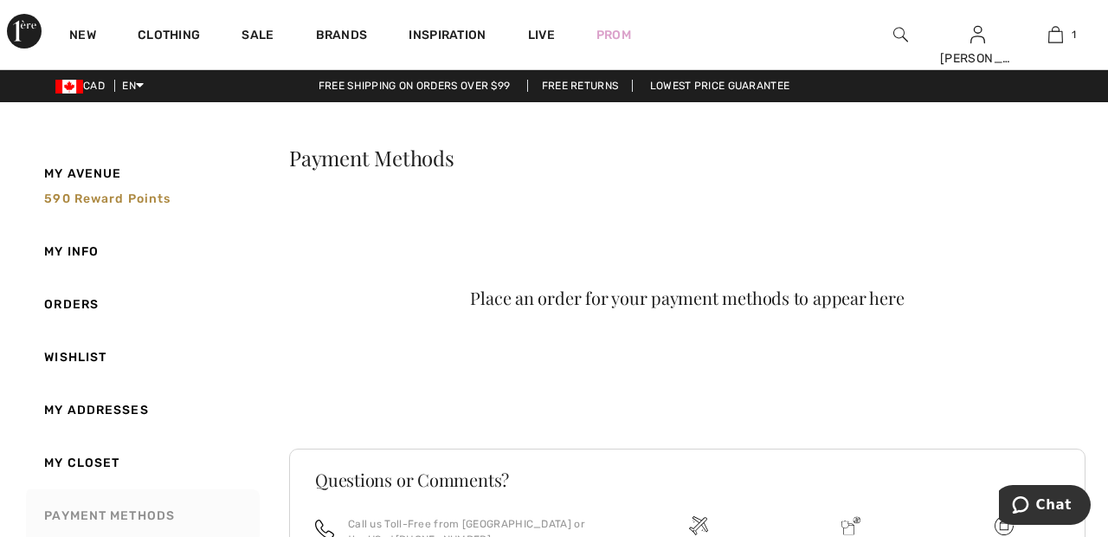
scroll to position [0, 0]
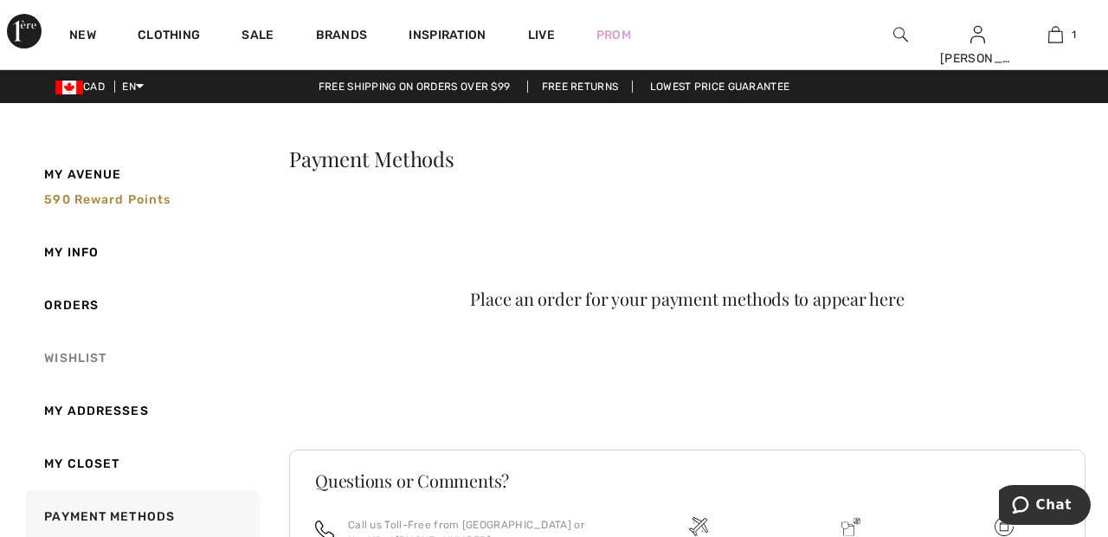
click at [98, 355] on link "Wishlist" at bounding box center [141, 357] width 237 height 53
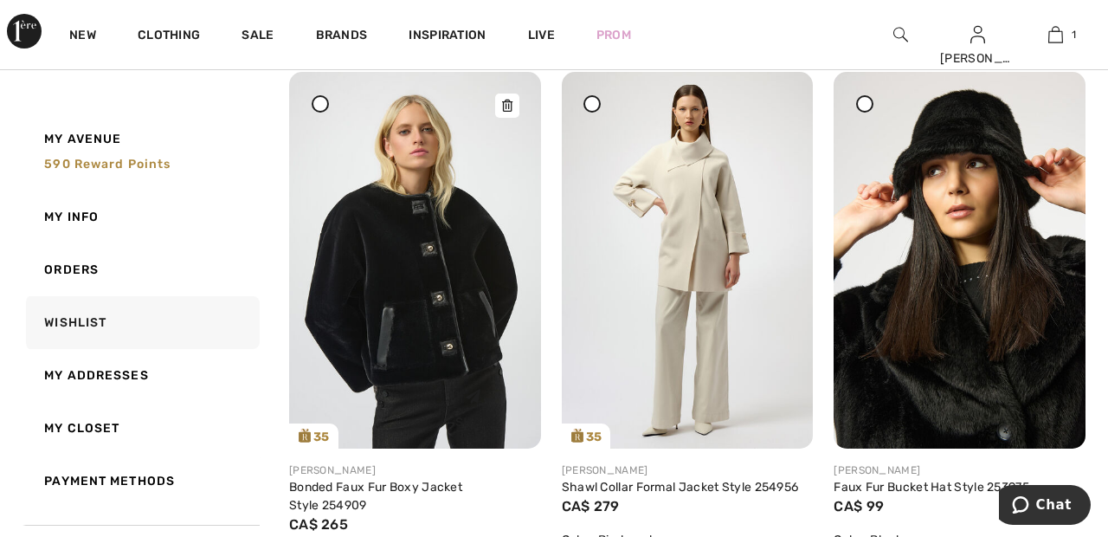
click at [449, 282] on img at bounding box center [415, 260] width 252 height 376
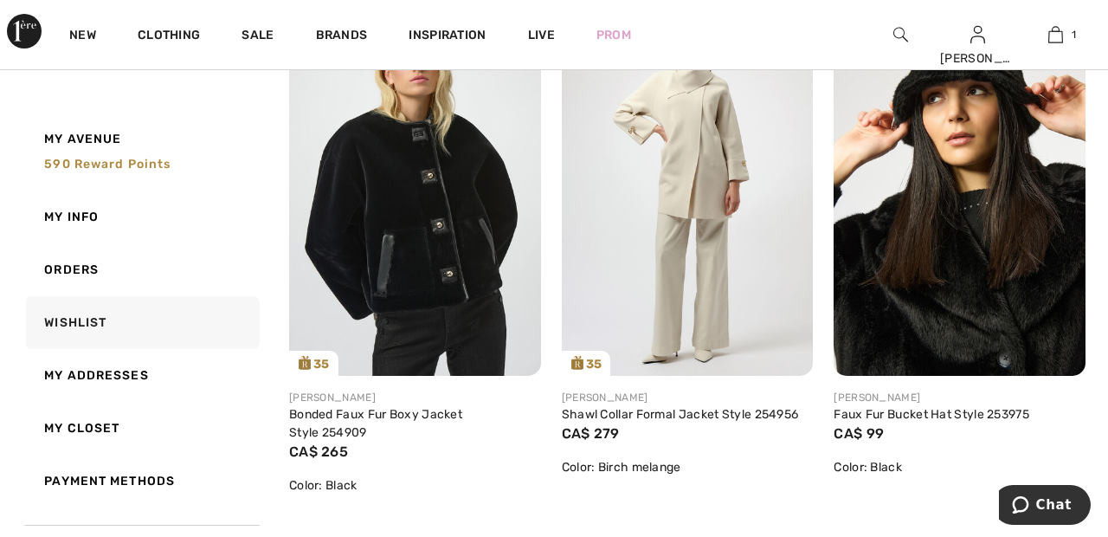
scroll to position [2472, 0]
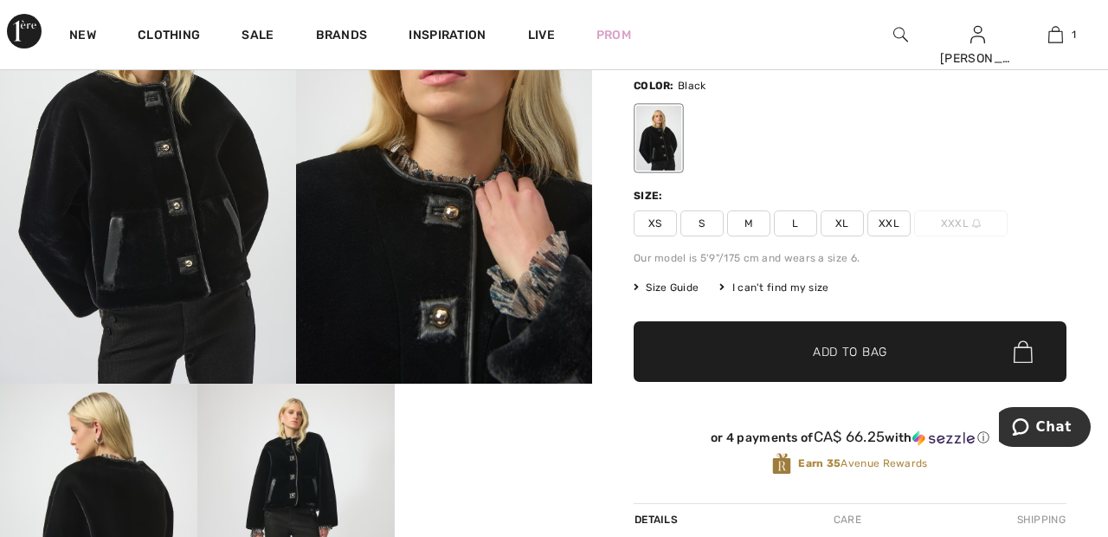
click at [900, 224] on span "XXL" at bounding box center [888, 223] width 43 height 26
click at [961, 351] on span "✔ Added to Bag Add to Bag" at bounding box center [849, 351] width 433 height 61
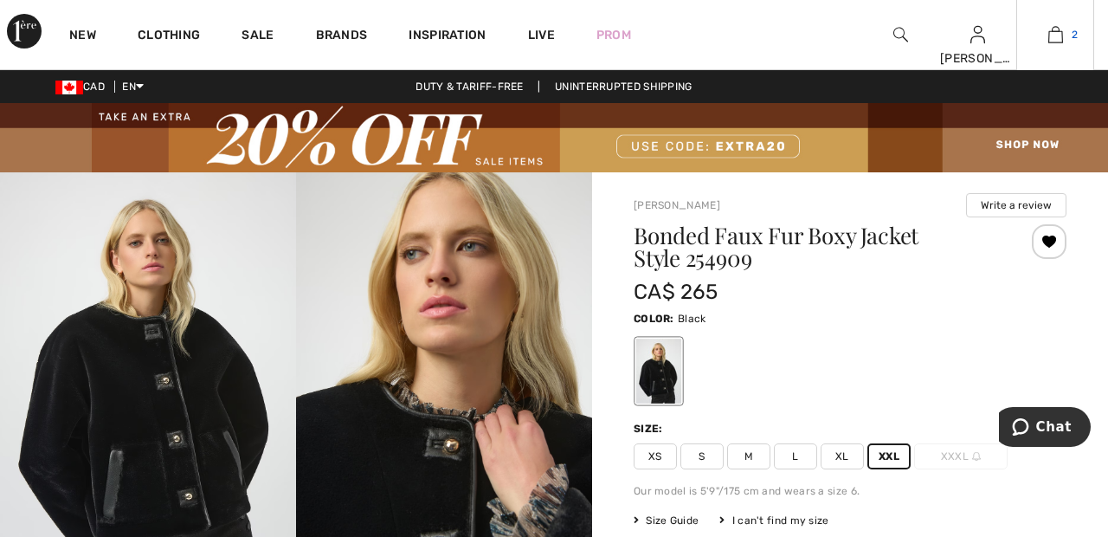
click at [1058, 38] on img at bounding box center [1055, 34] width 15 height 21
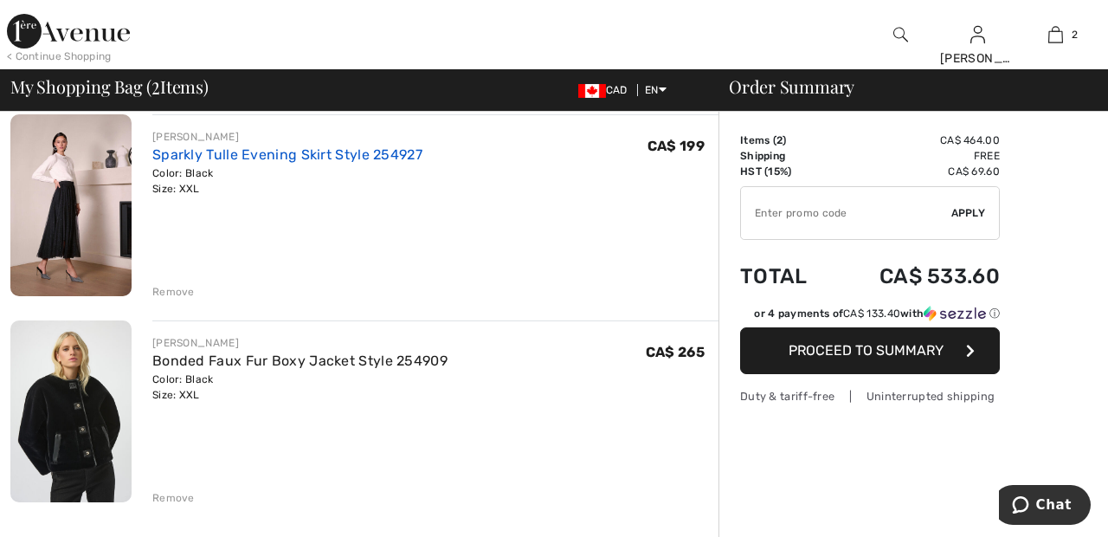
click at [386, 149] on link "Sparkly Tulle Evening Skirt Style 254927" at bounding box center [287, 154] width 270 height 16
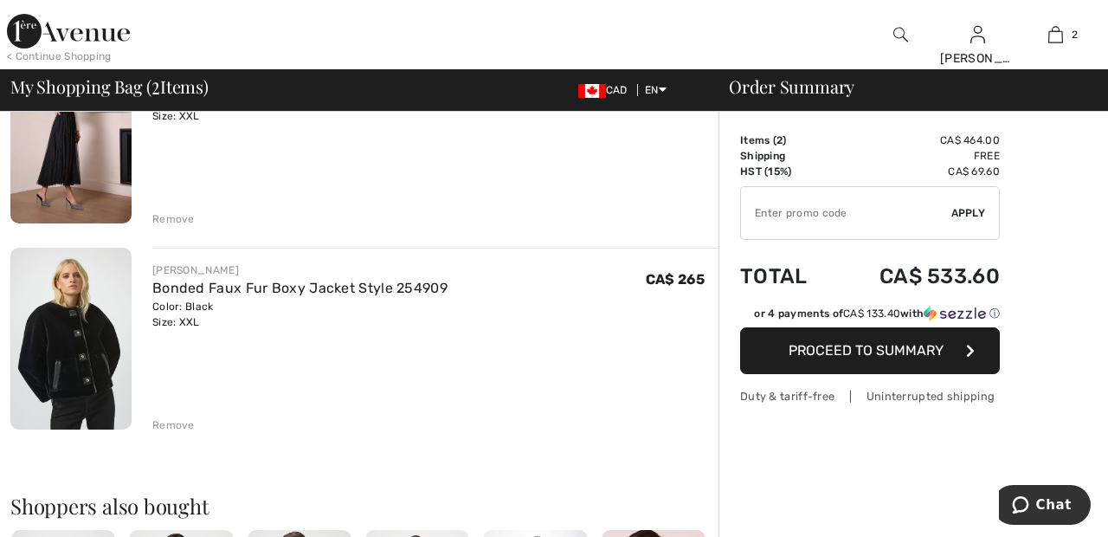
scroll to position [222, 0]
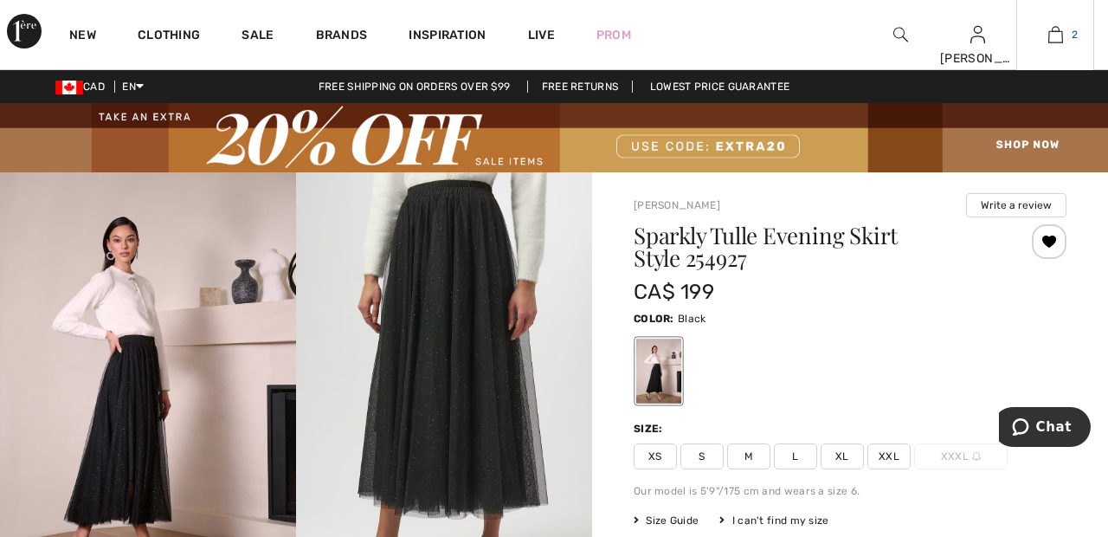
click at [1059, 41] on img at bounding box center [1055, 34] width 15 height 21
